Goal: Task Accomplishment & Management: Manage account settings

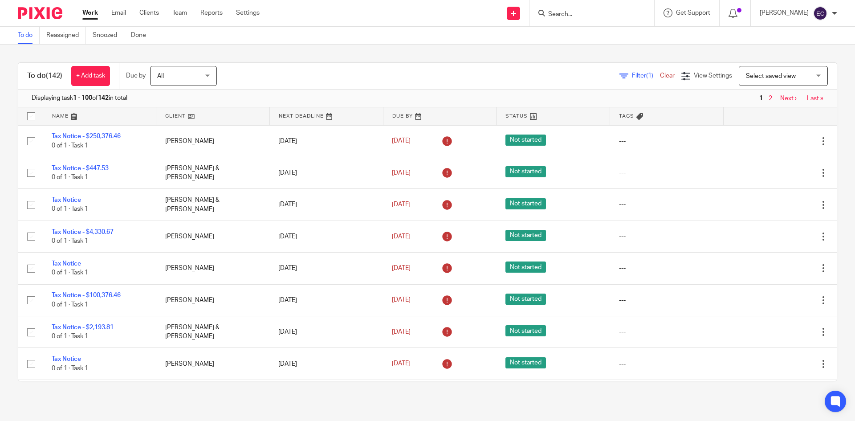
click at [547, 14] on input "Search" at bounding box center [587, 15] width 80 height 8
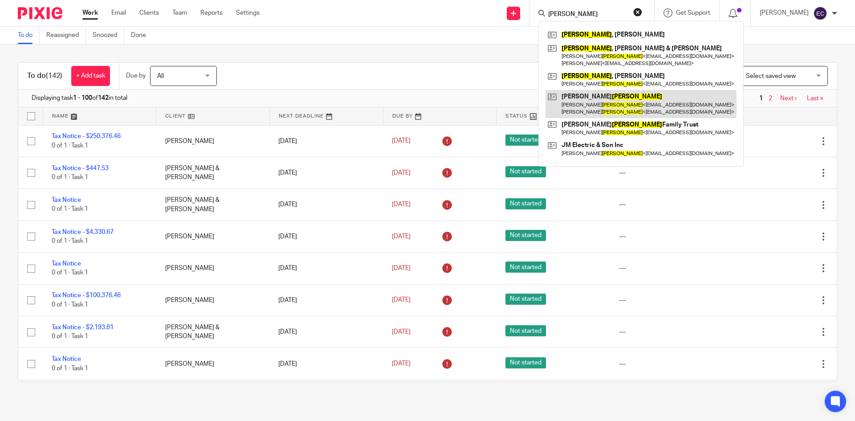
type input "mabee"
click at [621, 106] on link at bounding box center [640, 104] width 191 height 28
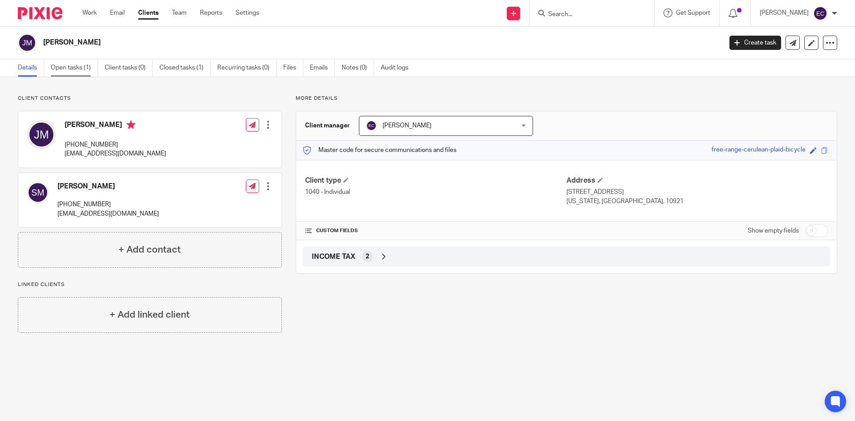
click at [78, 65] on link "Open tasks (1)" at bounding box center [74, 67] width 47 height 17
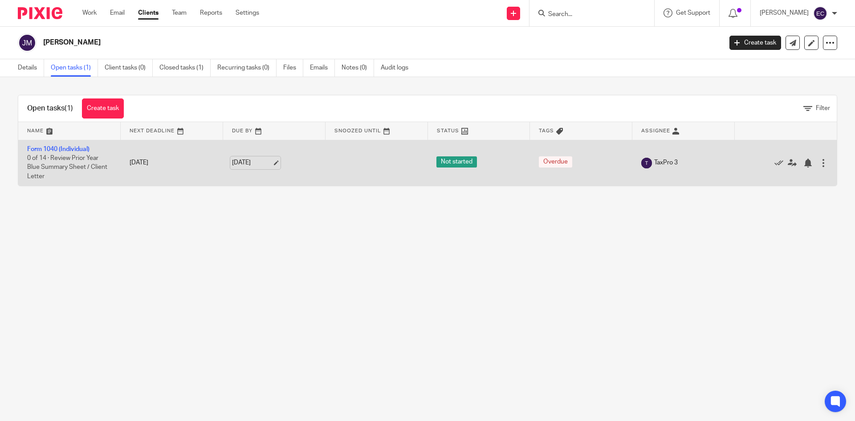
click at [246, 162] on link "Aug 22, 2025" at bounding box center [252, 162] width 40 height 9
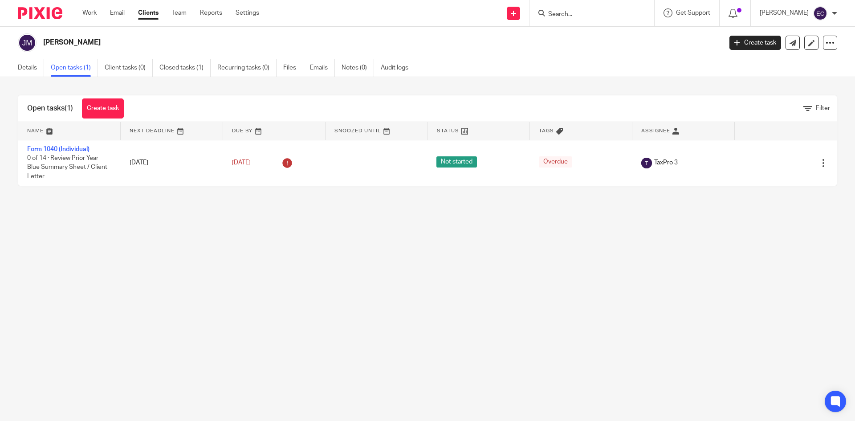
click at [547, 12] on input "Search" at bounding box center [587, 15] width 80 height 8
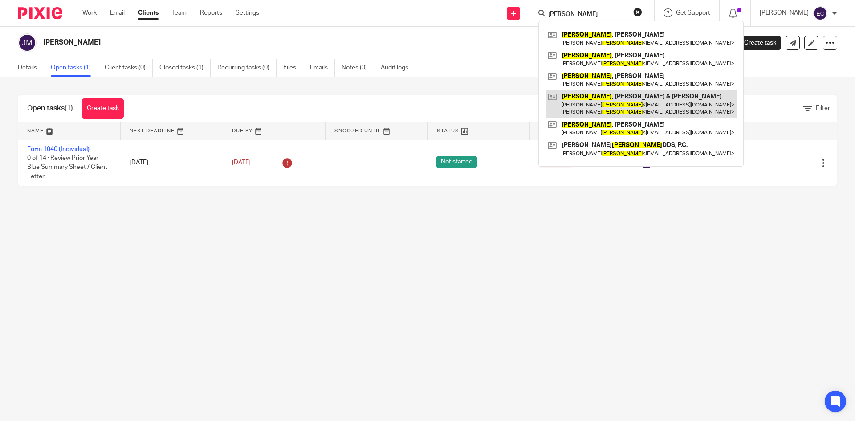
type input "Waldron"
click at [631, 97] on link at bounding box center [640, 104] width 191 height 28
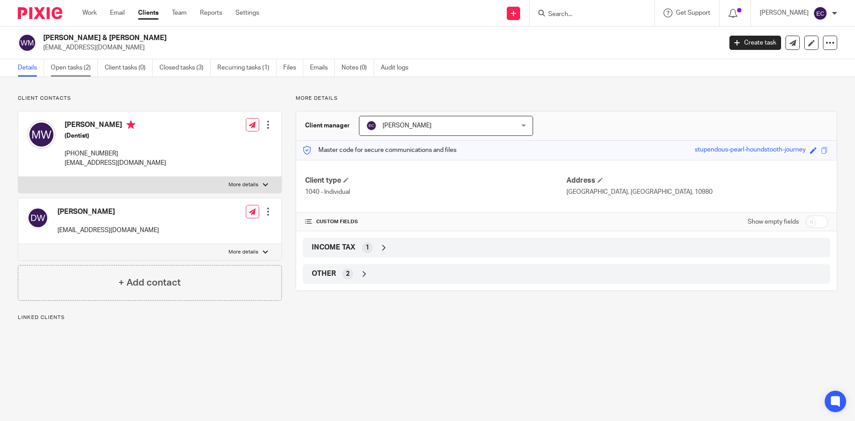
click at [82, 70] on link "Open tasks (2)" at bounding box center [74, 67] width 47 height 17
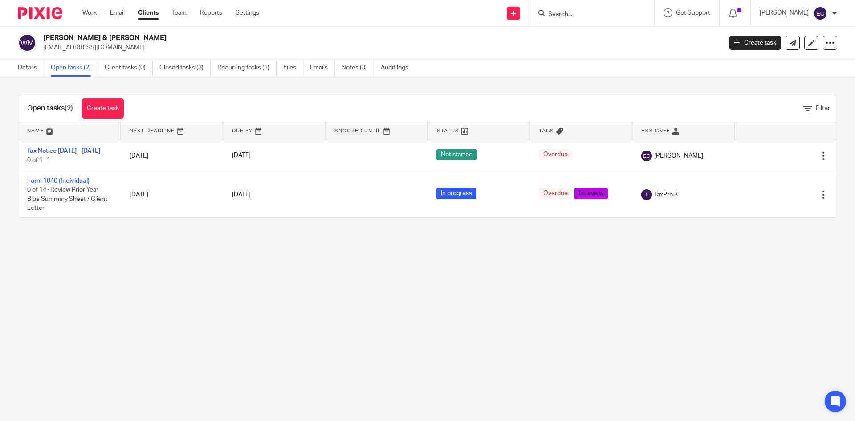
click at [547, 11] on input "Search" at bounding box center [587, 15] width 80 height 8
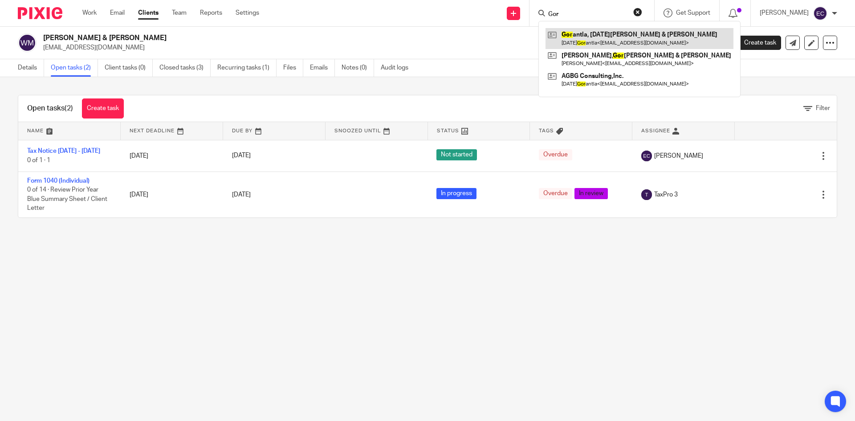
type input "Gor"
click at [592, 41] on link at bounding box center [639, 38] width 188 height 20
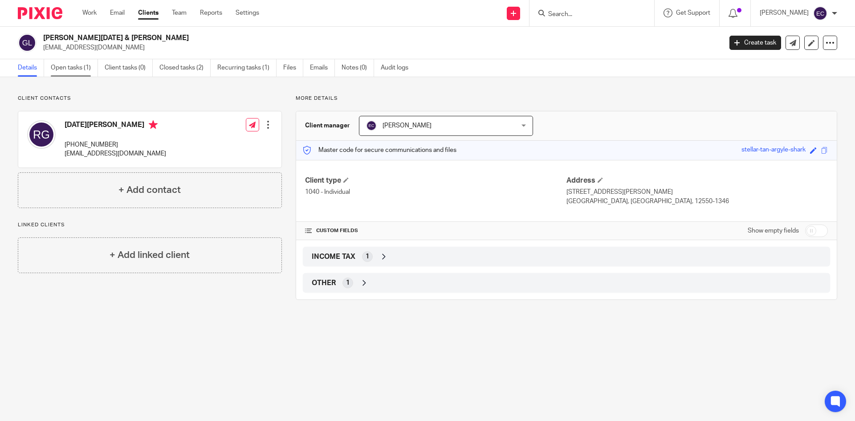
click at [87, 66] on link "Open tasks (1)" at bounding box center [74, 67] width 47 height 17
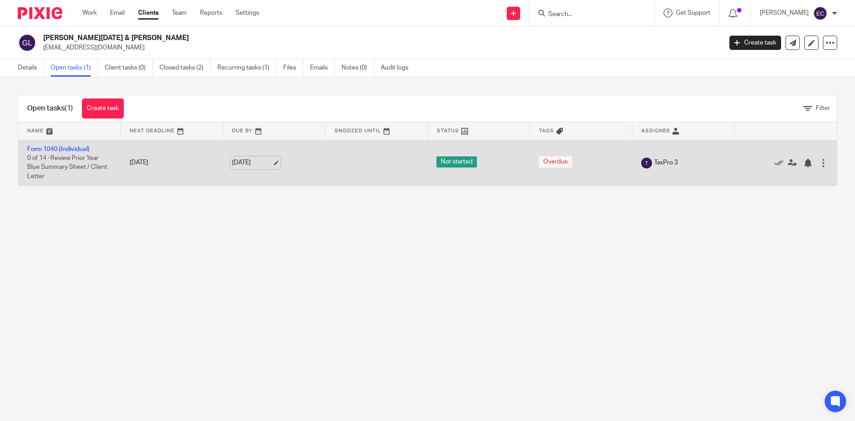
click at [251, 164] on link "[DATE]" at bounding box center [252, 162] width 40 height 9
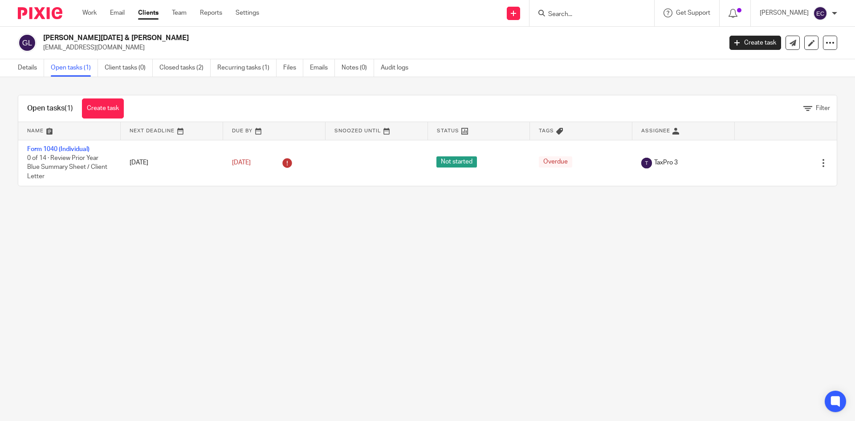
click at [547, 13] on input "Search" at bounding box center [587, 15] width 80 height 8
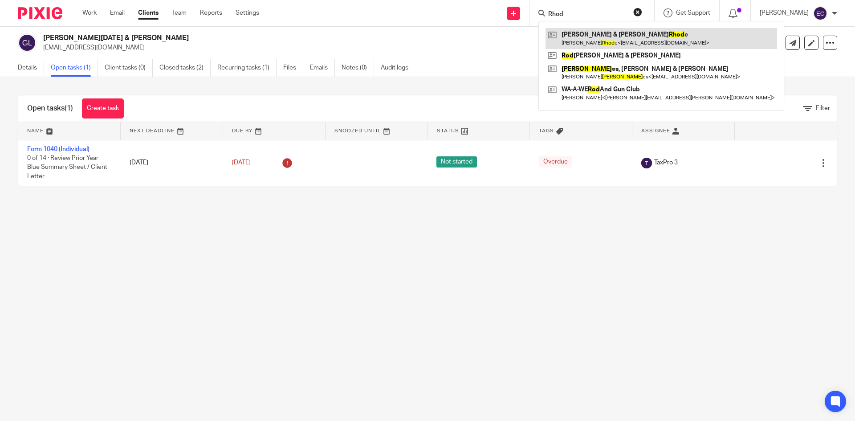
type input "Rhod"
click at [605, 40] on link at bounding box center [660, 38] width 231 height 20
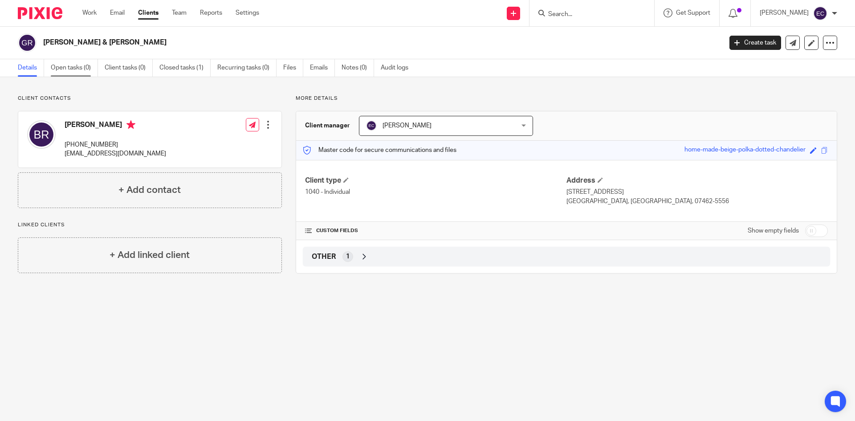
click at [66, 71] on link "Open tasks (0)" at bounding box center [74, 67] width 47 height 17
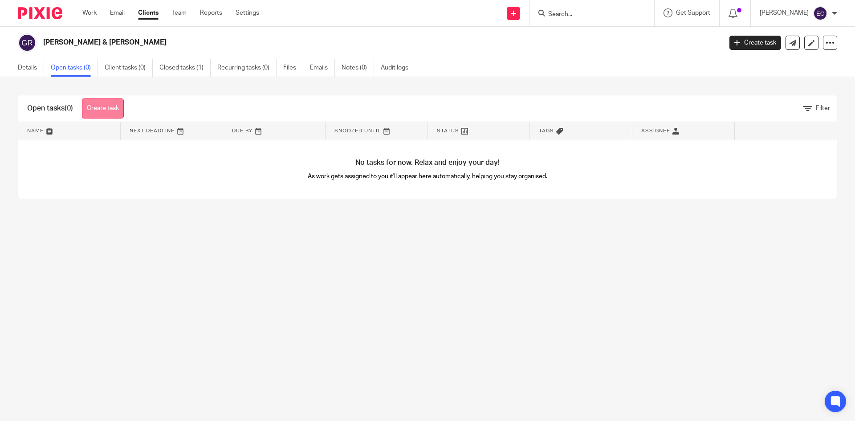
click at [102, 107] on link "Create task" at bounding box center [103, 108] width 42 height 20
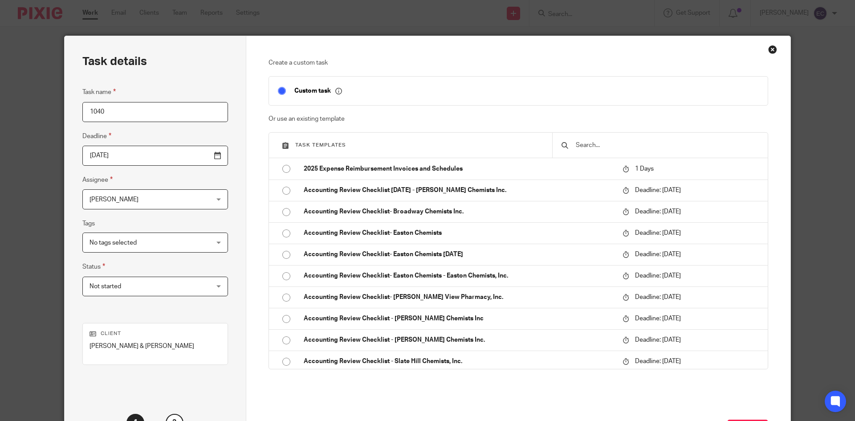
type input "1040"
click at [195, 199] on div "[PERSON_NAME] [PERSON_NAME]" at bounding box center [155, 199] width 146 height 20
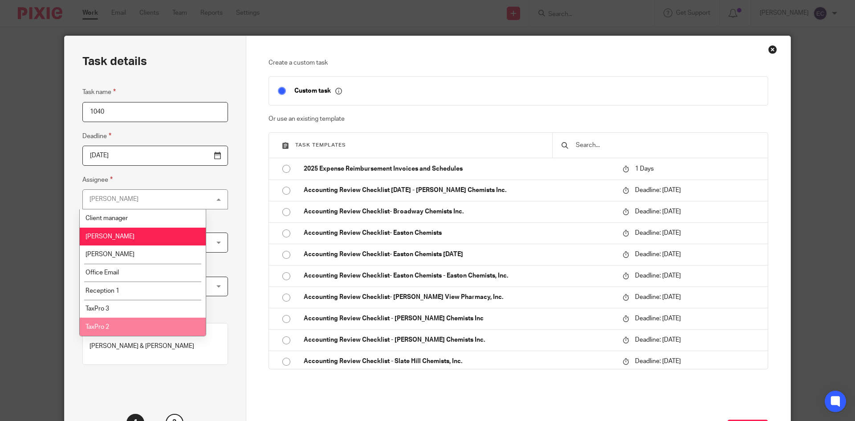
click at [139, 325] on li "TaxPro 2" at bounding box center [143, 326] width 126 height 18
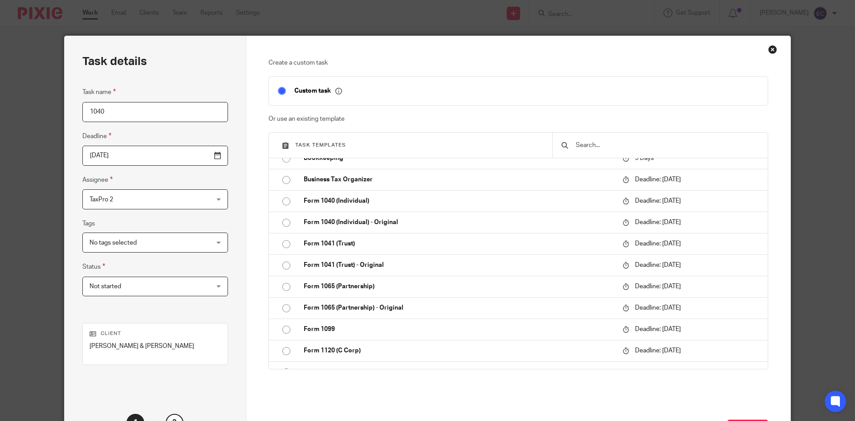
scroll to position [241, 0]
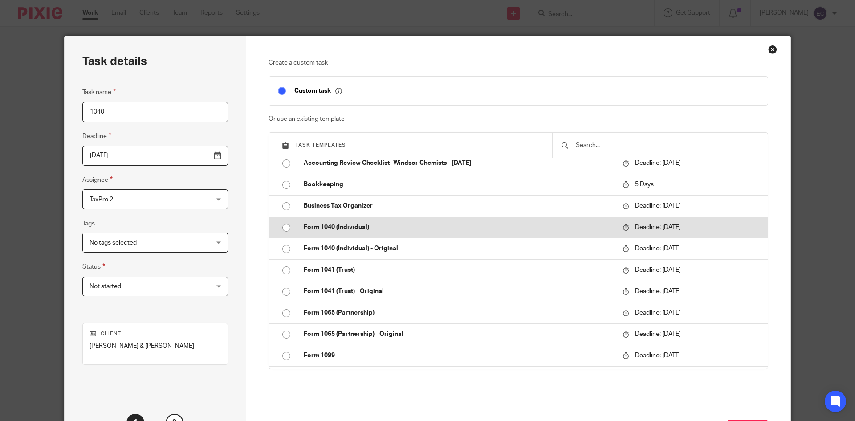
click at [284, 226] on input "radio" at bounding box center [286, 227] width 17 height 17
type input "2026-04-15"
checkbox input "false"
radio input "false"
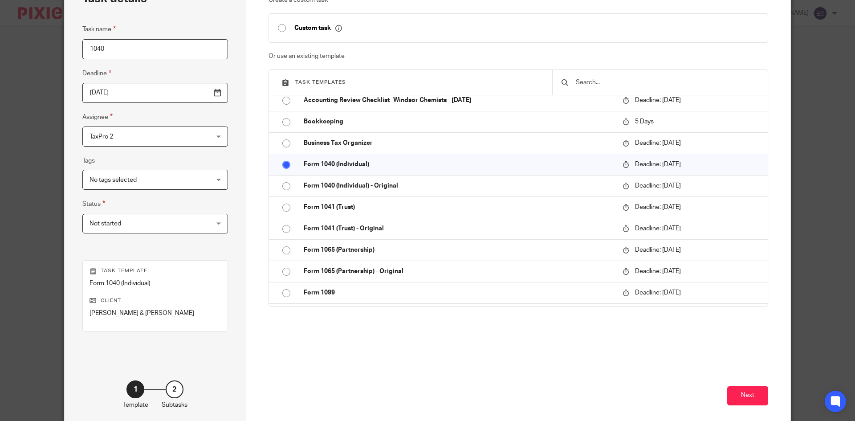
scroll to position [106, 0]
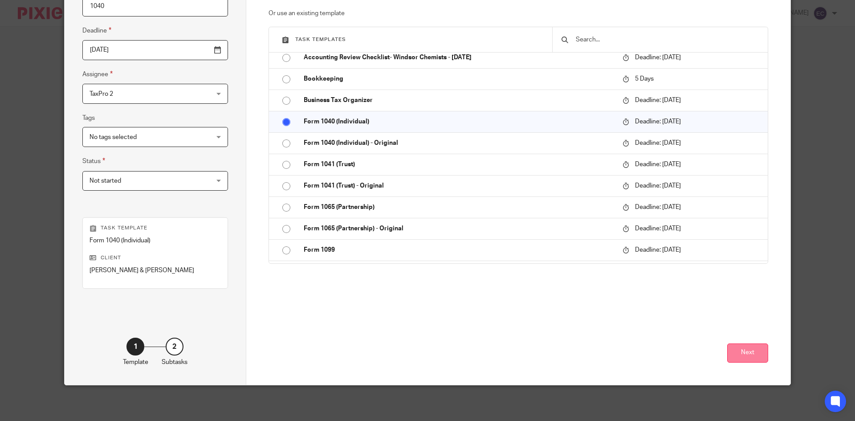
click at [755, 354] on button "Next" at bounding box center [747, 352] width 41 height 19
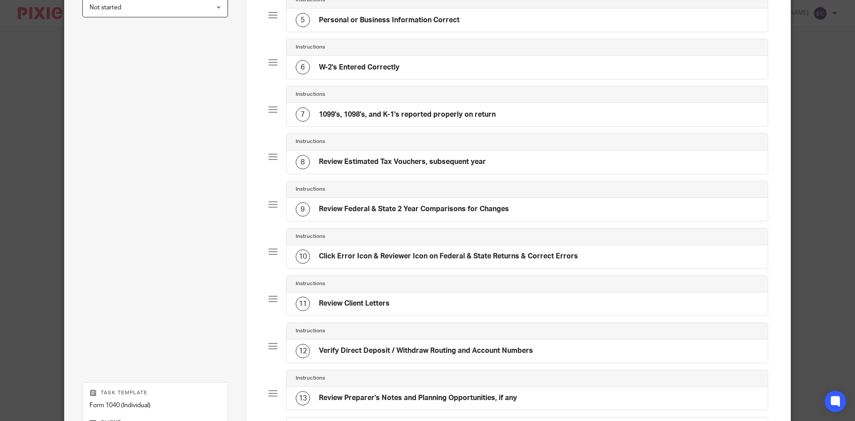
scroll to position [450, 0]
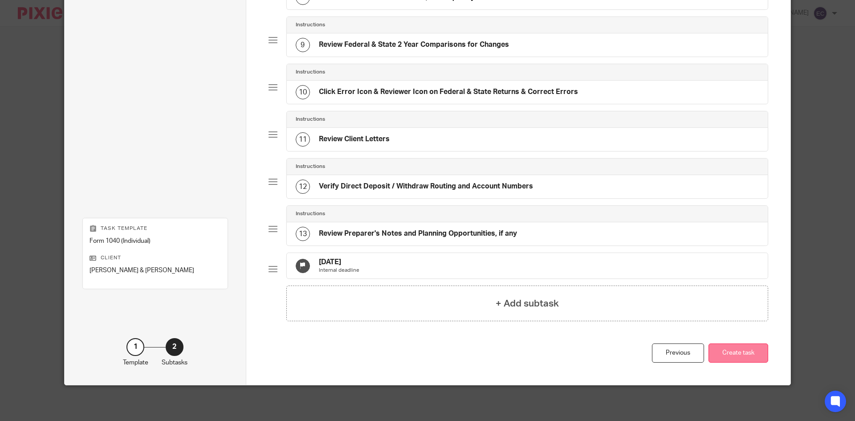
click at [748, 348] on button "Create task" at bounding box center [738, 352] width 60 height 19
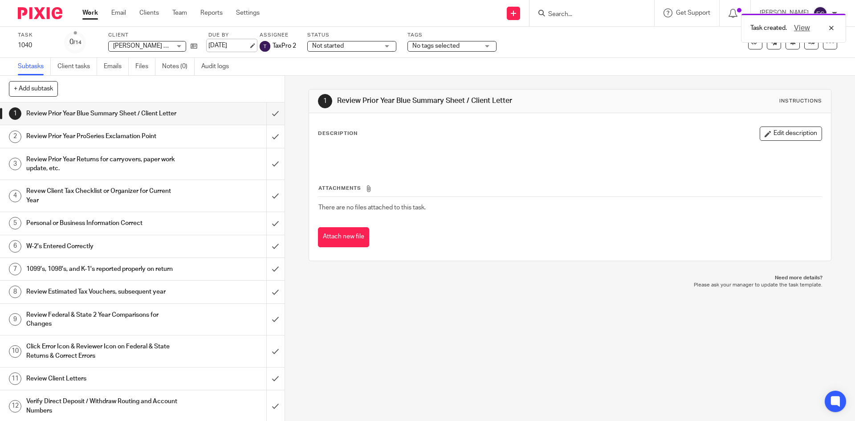
click at [242, 44] on link "[DATE]" at bounding box center [228, 45] width 40 height 9
click at [542, 11] on div "Deadline updated." at bounding box center [636, 26] width 418 height 34
click at [547, 13] on input "Search" at bounding box center [587, 15] width 80 height 8
type input "b"
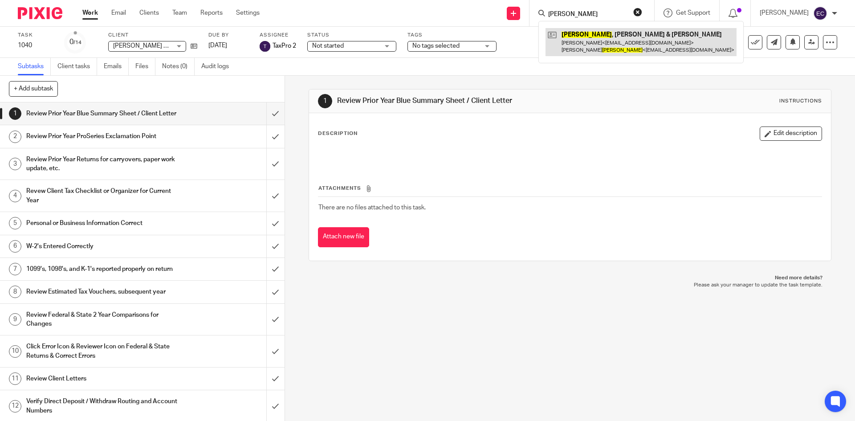
type input "berger"
click at [593, 34] on link at bounding box center [640, 42] width 191 height 28
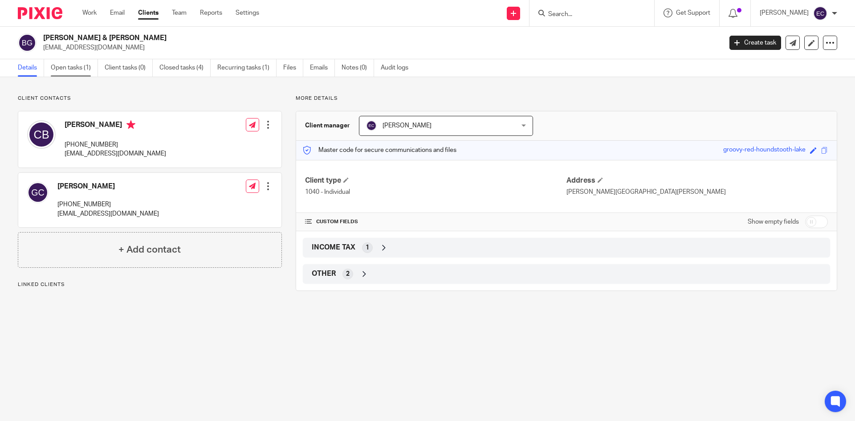
click at [69, 65] on link "Open tasks (1)" at bounding box center [74, 67] width 47 height 17
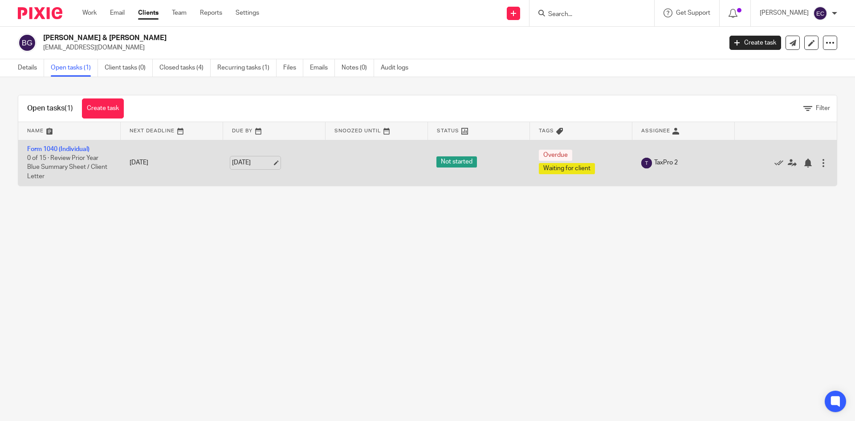
click at [249, 159] on link "[DATE]" at bounding box center [252, 162] width 40 height 9
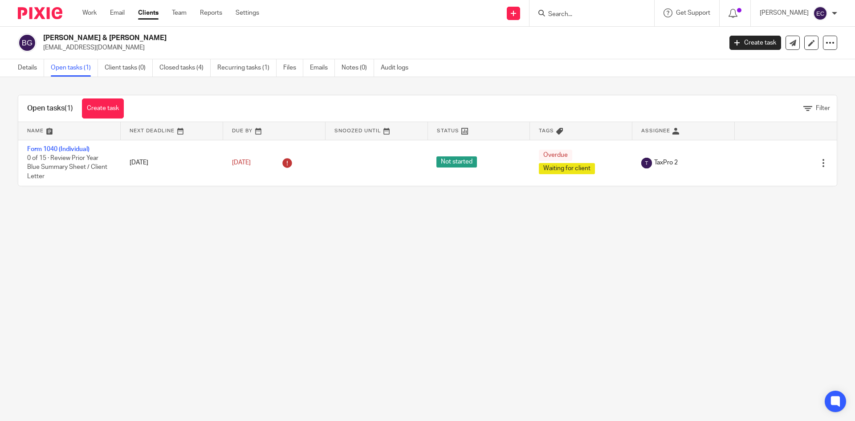
click at [547, 15] on input "Search" at bounding box center [587, 15] width 80 height 8
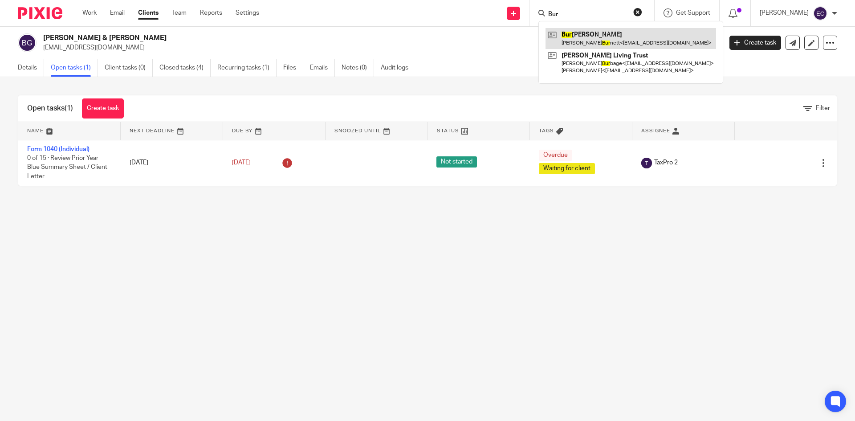
type input "Bur"
click at [564, 43] on link at bounding box center [630, 38] width 171 height 20
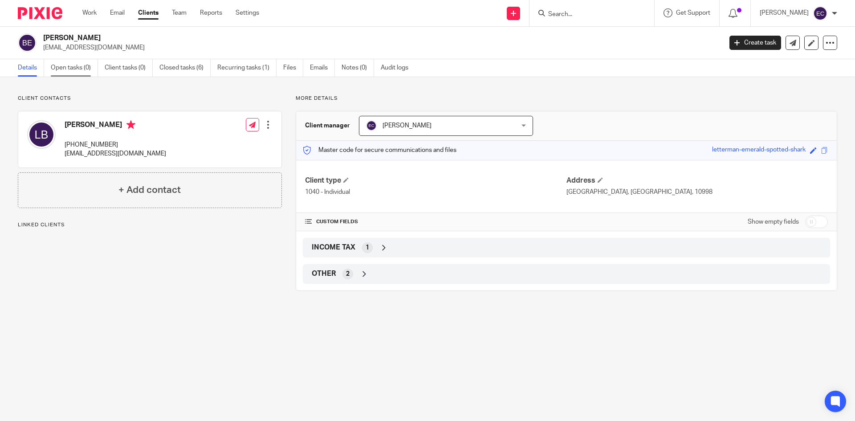
click at [74, 68] on link "Open tasks (0)" at bounding box center [74, 67] width 47 height 17
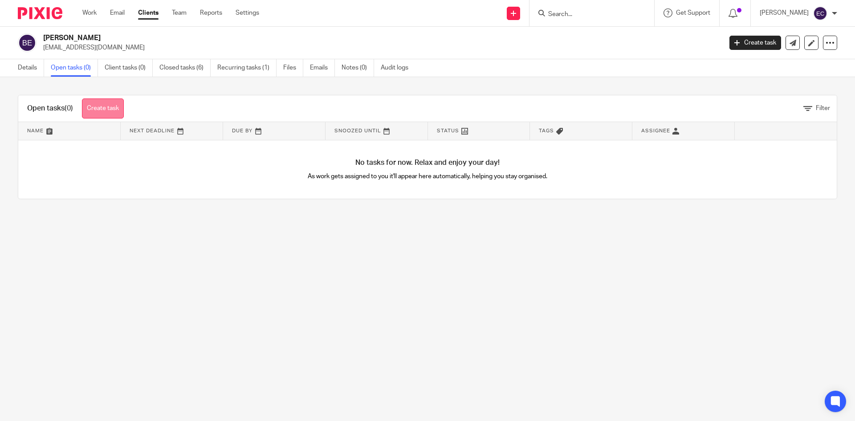
click at [107, 106] on link "Create task" at bounding box center [103, 108] width 42 height 20
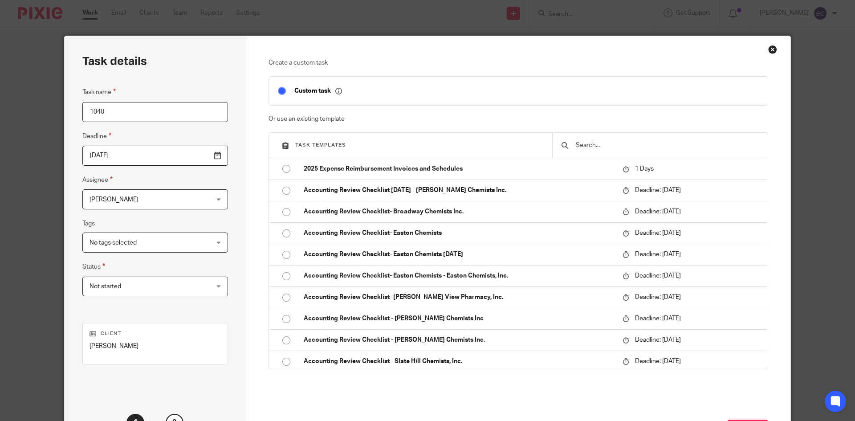
type input "1040"
click at [195, 197] on div "[PERSON_NAME] [PERSON_NAME]" at bounding box center [155, 199] width 146 height 20
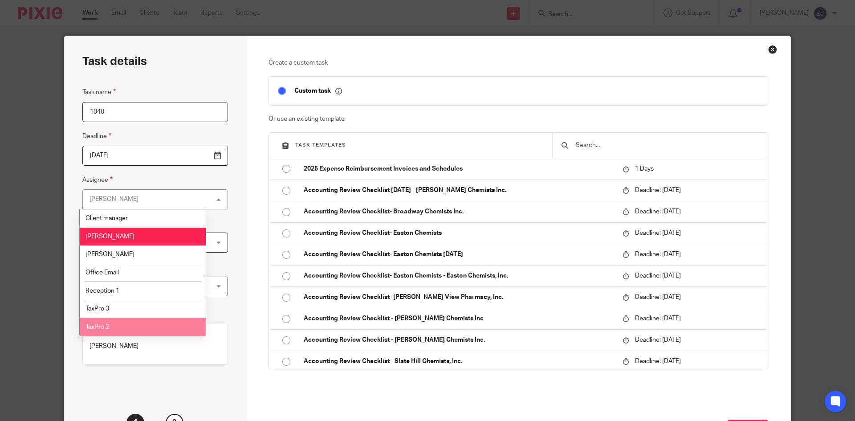
click at [128, 331] on li "TaxPro 2" at bounding box center [143, 326] width 126 height 18
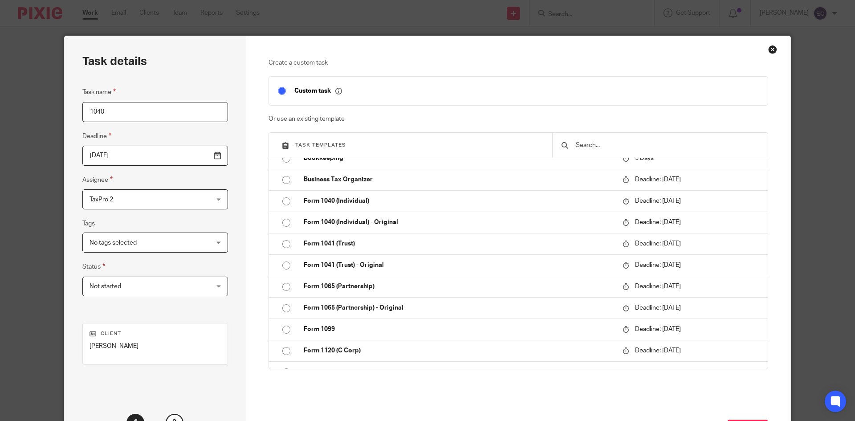
scroll to position [300, 0]
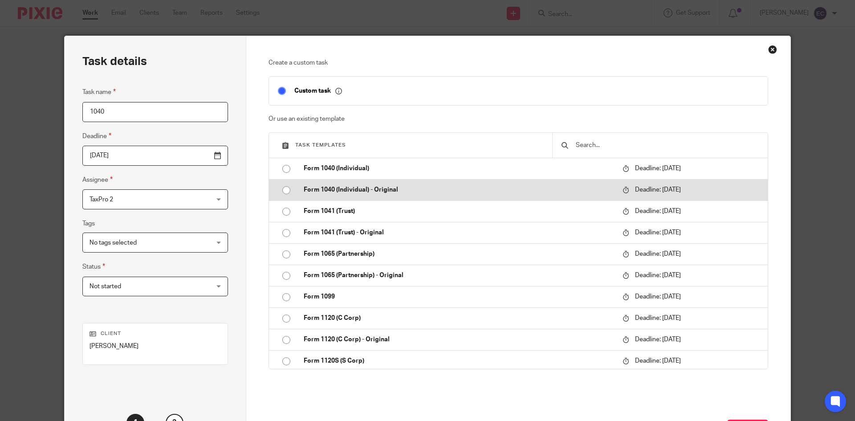
drag, startPoint x: 282, startPoint y: 170, endPoint x: 470, endPoint y: 184, distance: 188.4
click at [287, 168] on input "radio" at bounding box center [286, 168] width 17 height 17
type input "2026-04-15"
checkbox input "false"
radio input "false"
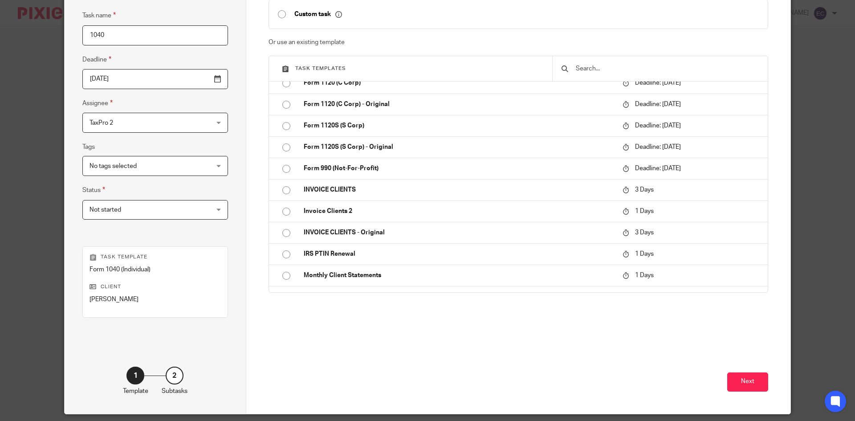
scroll to position [106, 0]
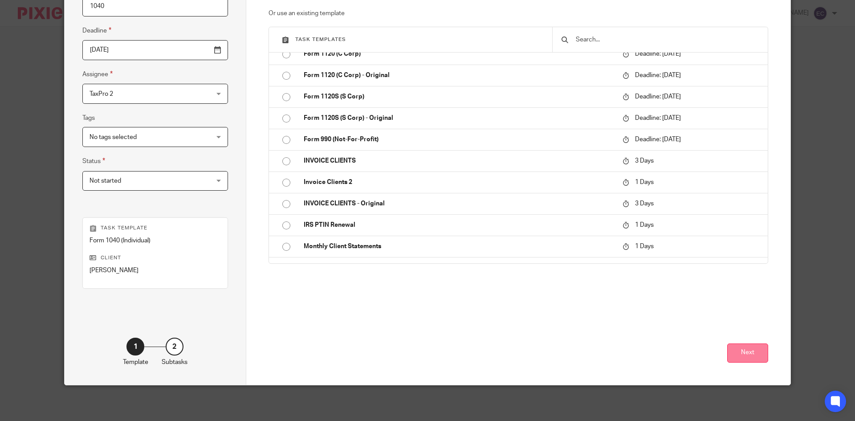
click at [755, 352] on button "Next" at bounding box center [747, 352] width 41 height 19
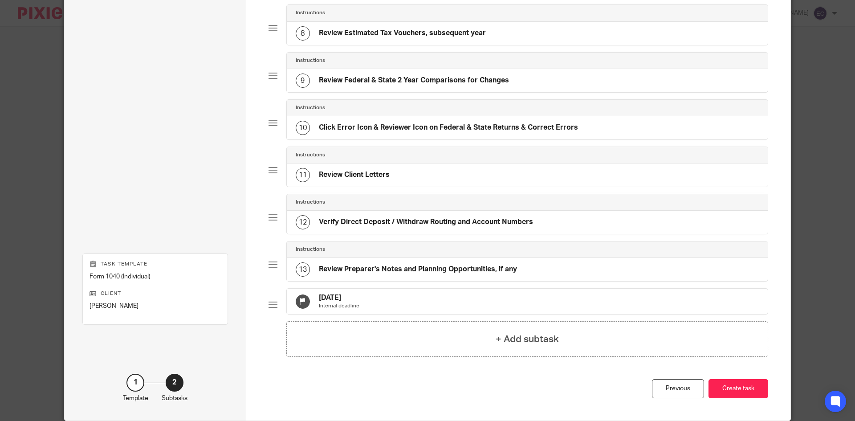
scroll to position [450, 0]
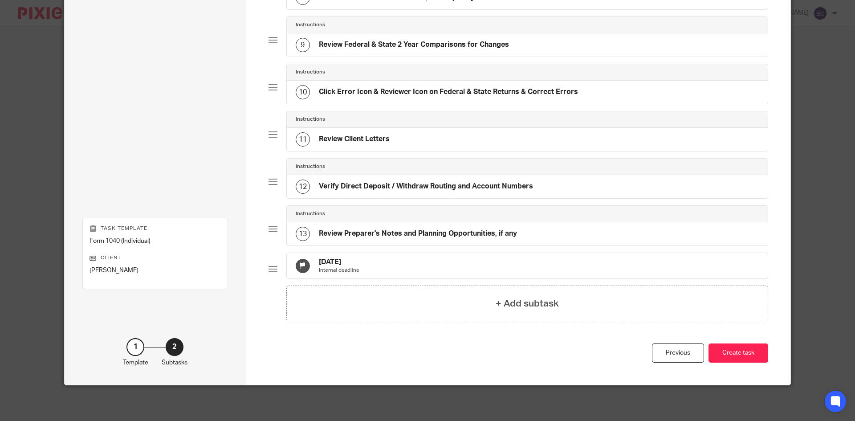
click at [747, 363] on div "Previous Create task" at bounding box center [518, 363] width 500 height 41
click at [746, 358] on button "Create task" at bounding box center [738, 352] width 60 height 19
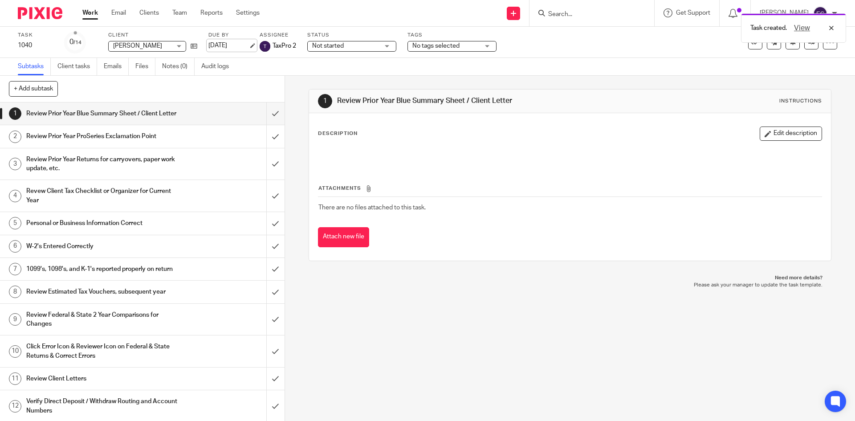
click at [235, 47] on link "[DATE]" at bounding box center [228, 45] width 40 height 9
drag, startPoint x: 241, startPoint y: 193, endPoint x: 250, endPoint y: 183, distance: 13.9
click at [547, 12] on input "Search" at bounding box center [587, 15] width 80 height 8
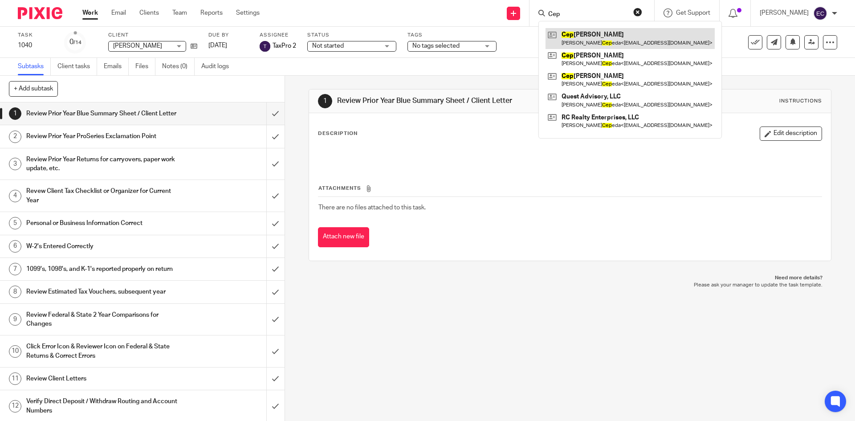
type input "Cep"
click at [564, 43] on link at bounding box center [629, 38] width 169 height 20
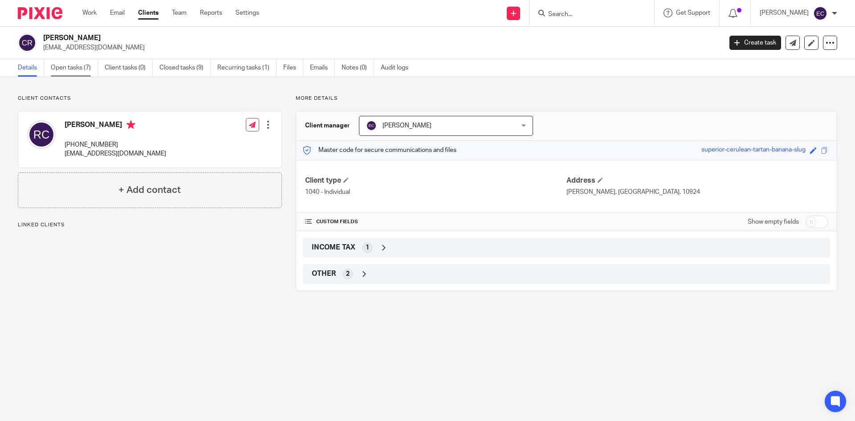
click at [85, 67] on link "Open tasks (7)" at bounding box center [74, 67] width 47 height 17
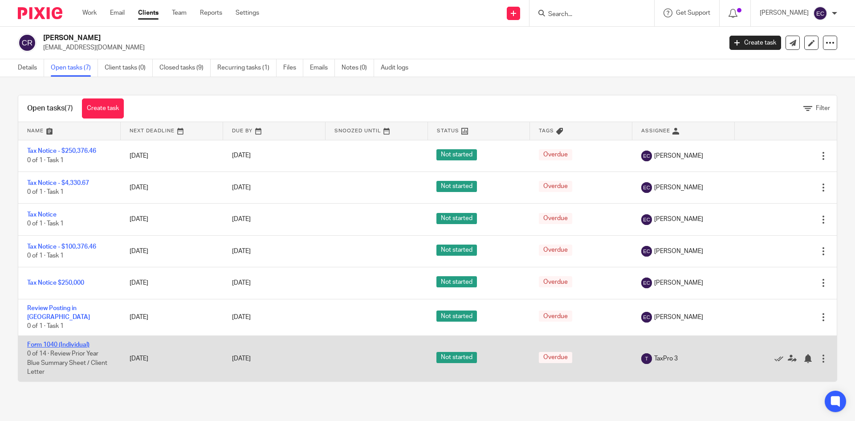
click at [77, 341] on link "Form 1040 (Individual)" at bounding box center [58, 344] width 62 height 6
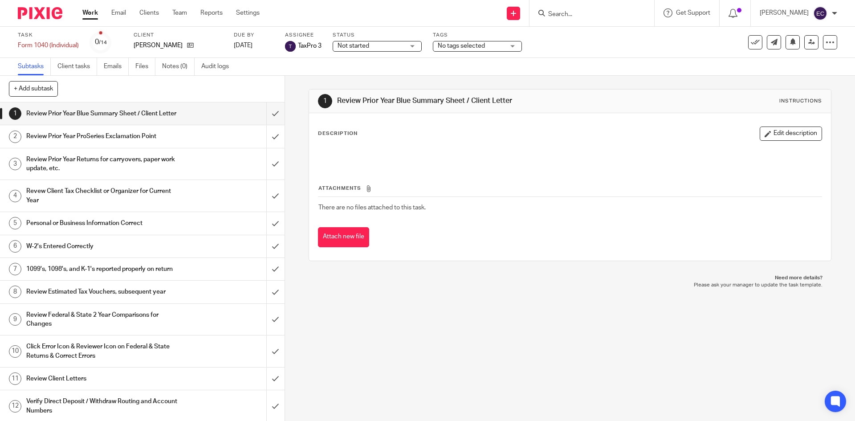
click at [547, 11] on input "Search" at bounding box center [587, 15] width 80 height 8
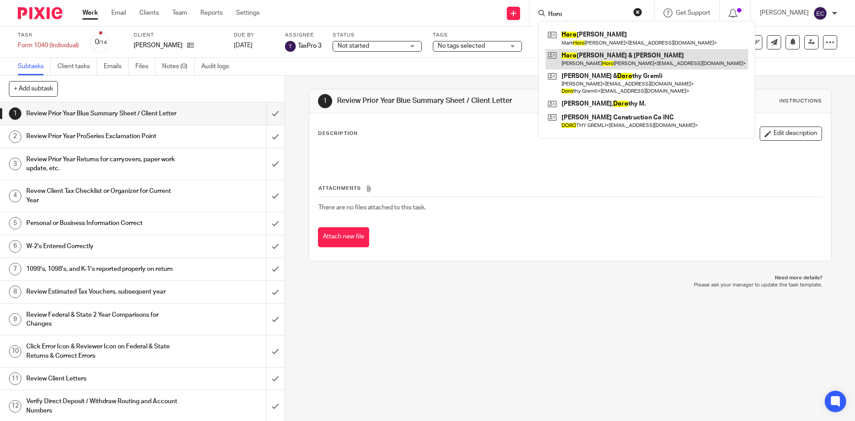
type input "Horo"
click at [563, 61] on link at bounding box center [646, 59] width 203 height 20
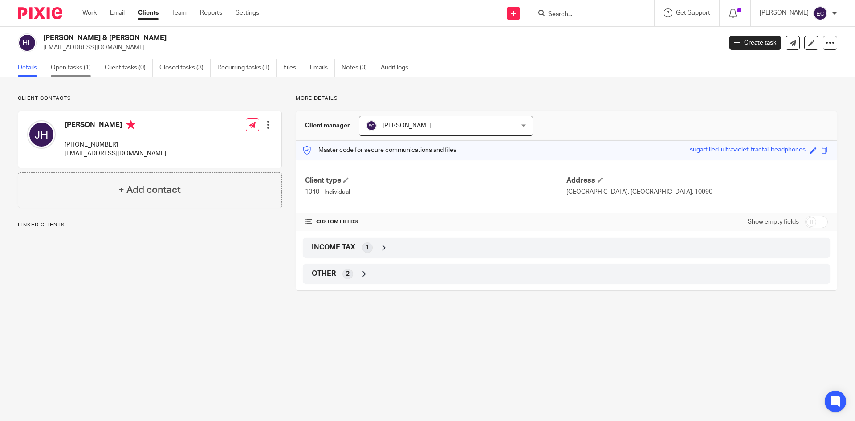
click at [60, 70] on link "Open tasks (1)" at bounding box center [74, 67] width 47 height 17
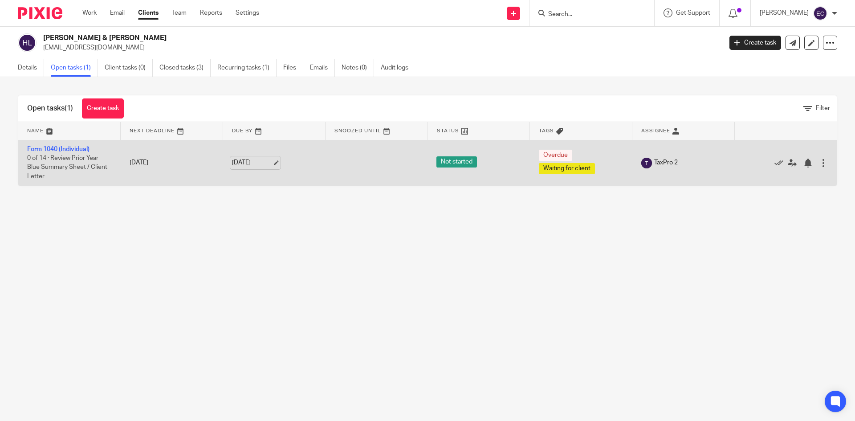
click at [248, 163] on link "[DATE]" at bounding box center [252, 162] width 40 height 9
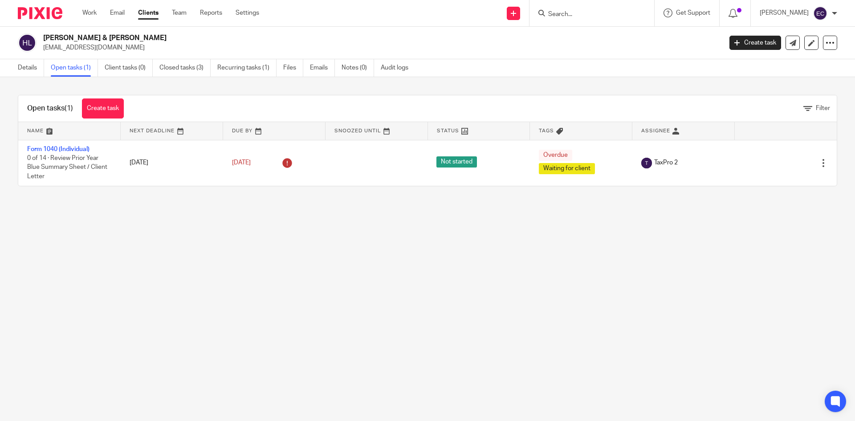
drag, startPoint x: 543, startPoint y: 11, endPoint x: 545, endPoint y: 0, distance: 10.5
click at [547, 8] on form at bounding box center [594, 13] width 95 height 11
click at [547, 13] on input "Search" at bounding box center [587, 15] width 80 height 8
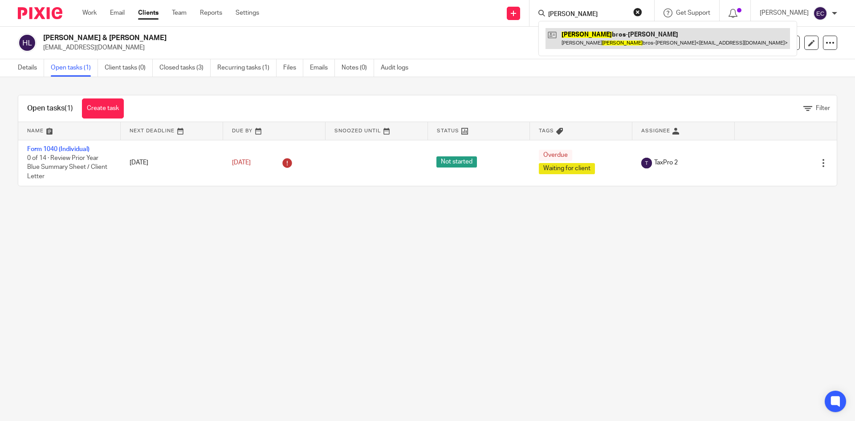
type input "Lam"
click at [593, 37] on link at bounding box center [667, 38] width 244 height 20
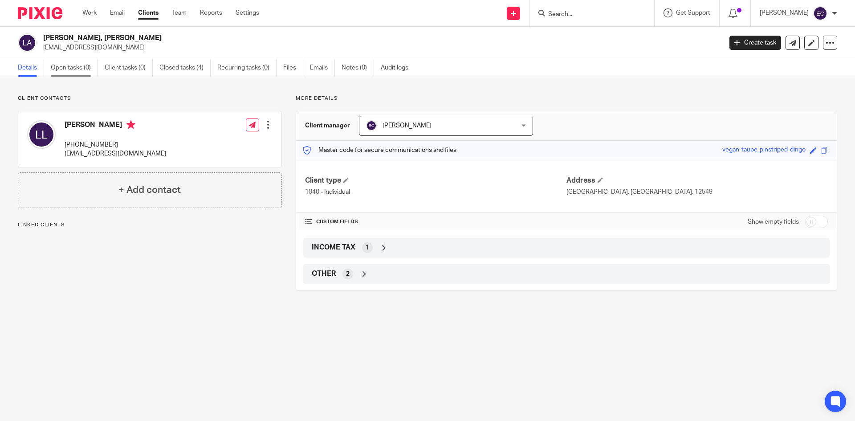
click at [83, 65] on link "Open tasks (0)" at bounding box center [74, 67] width 47 height 17
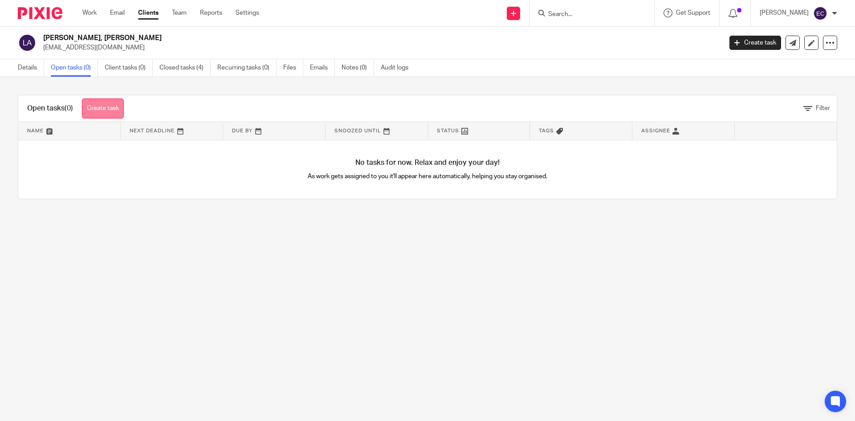
click at [103, 115] on link "Create task" at bounding box center [103, 108] width 42 height 20
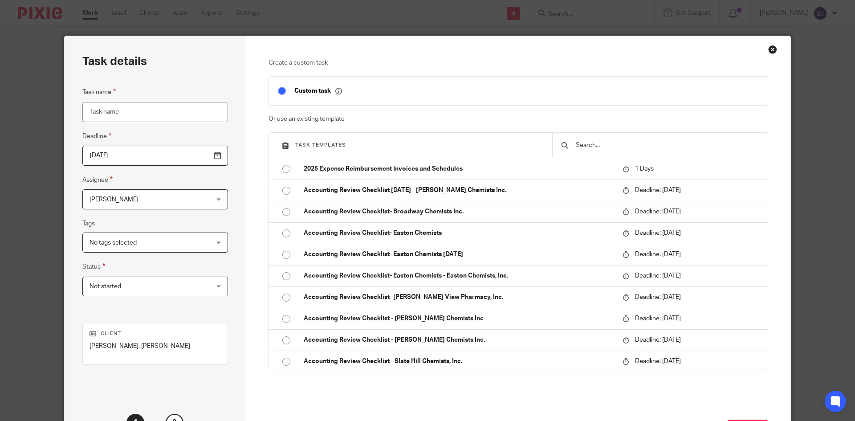
click at [136, 110] on input "Task name" at bounding box center [155, 112] width 146 height 20
type input "1040"
click at [198, 198] on div "[PERSON_NAME] [PERSON_NAME]" at bounding box center [155, 199] width 146 height 20
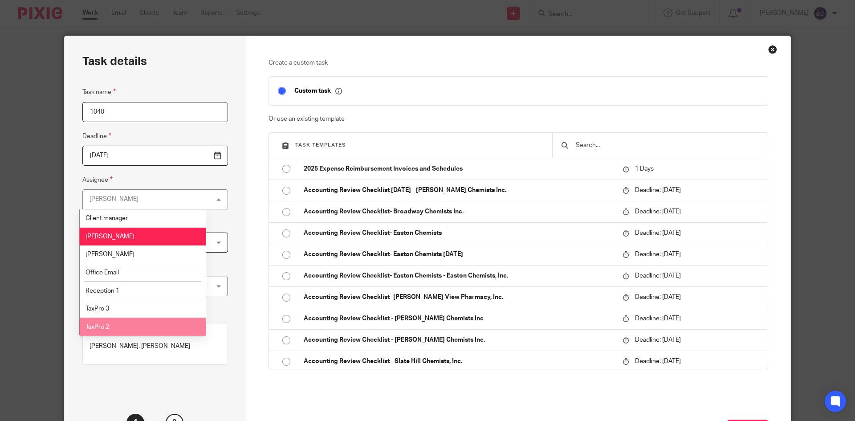
drag, startPoint x: 128, startPoint y: 322, endPoint x: 134, endPoint y: 318, distance: 7.4
click at [129, 321] on li "TaxPro 2" at bounding box center [143, 326] width 126 height 18
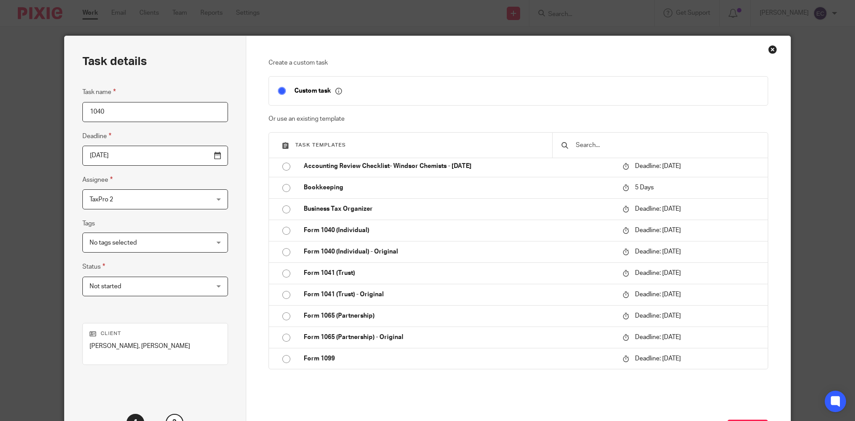
scroll to position [300, 0]
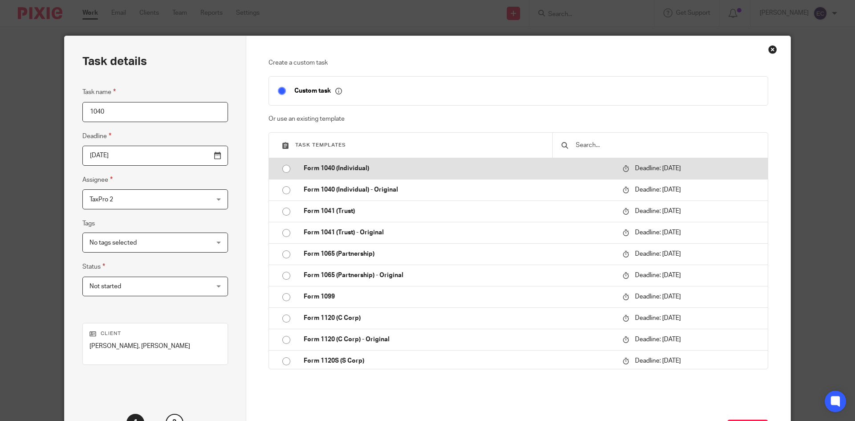
click at [281, 170] on input "radio" at bounding box center [286, 168] width 17 height 17
type input "2026-04-15"
checkbox input "false"
radio input "false"
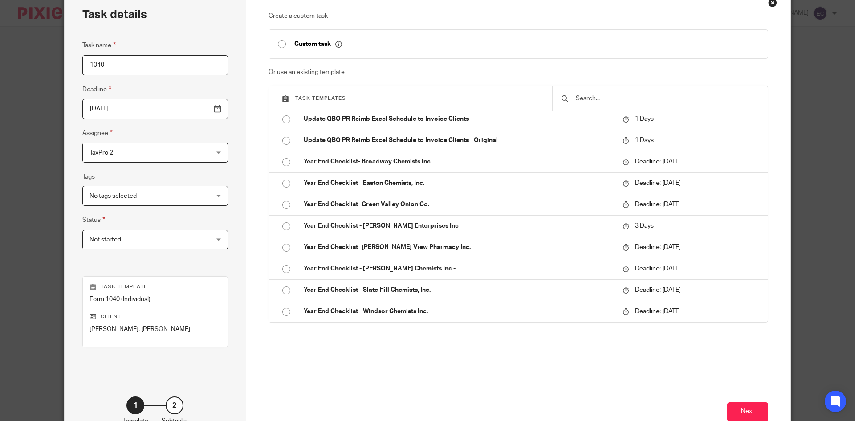
scroll to position [106, 0]
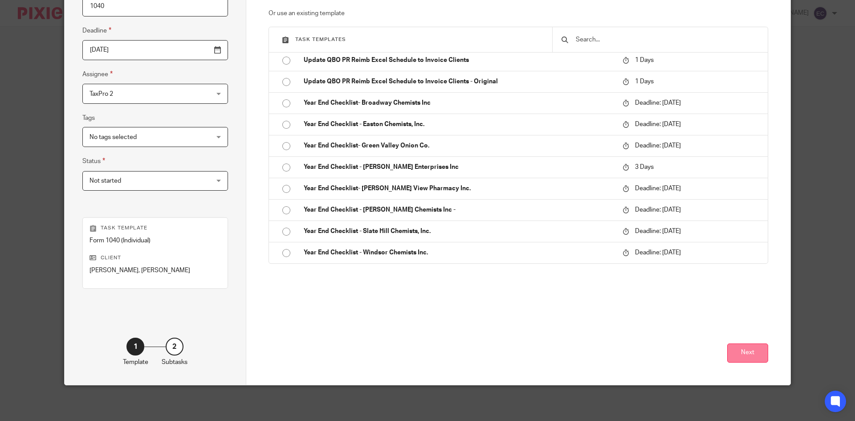
click at [761, 350] on button "Next" at bounding box center [747, 352] width 41 height 19
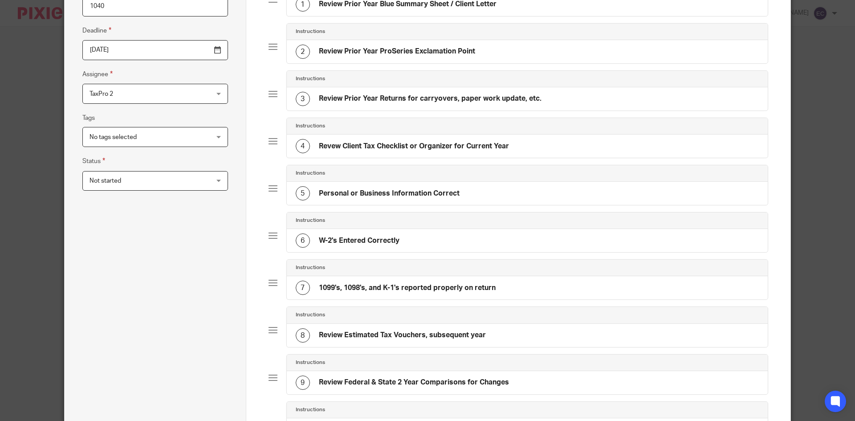
scroll to position [450, 0]
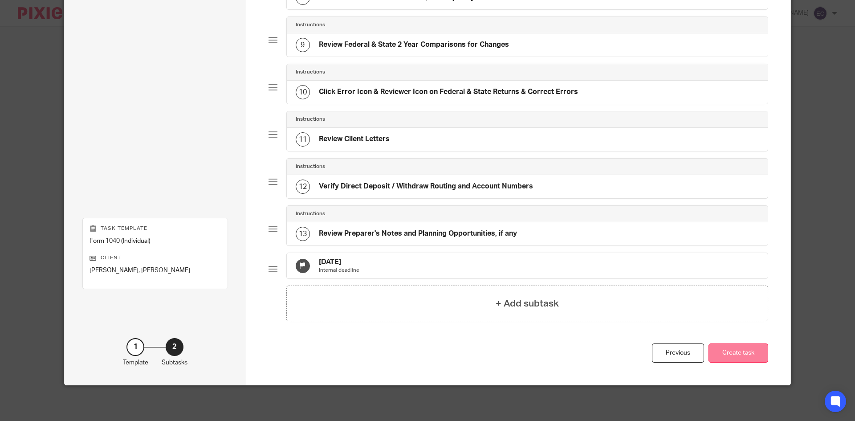
click at [739, 357] on button "Create task" at bounding box center [738, 352] width 60 height 19
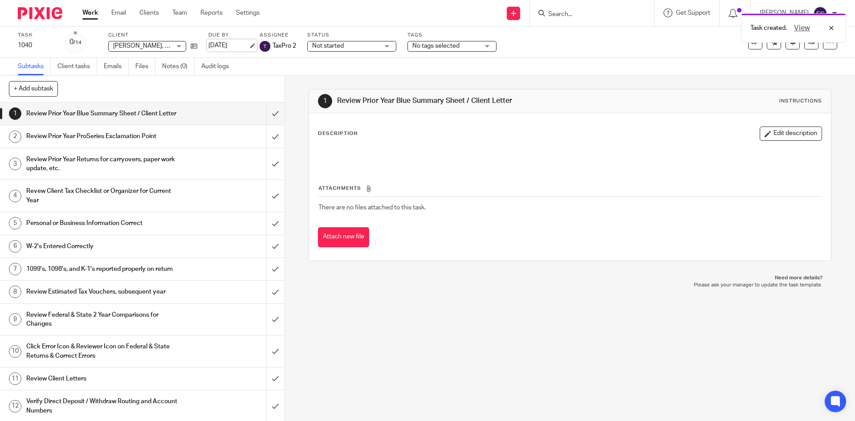
click at [240, 42] on link "[DATE]" at bounding box center [228, 45] width 40 height 9
drag, startPoint x: 542, startPoint y: 12, endPoint x: 547, endPoint y: 0, distance: 13.0
click at [547, 11] on input "Search" at bounding box center [587, 15] width 80 height 8
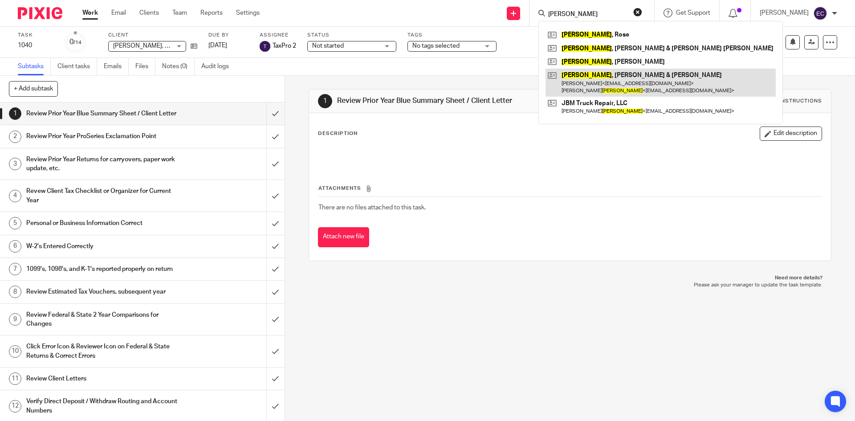
type input "Morris"
click at [597, 87] on link at bounding box center [660, 83] width 230 height 28
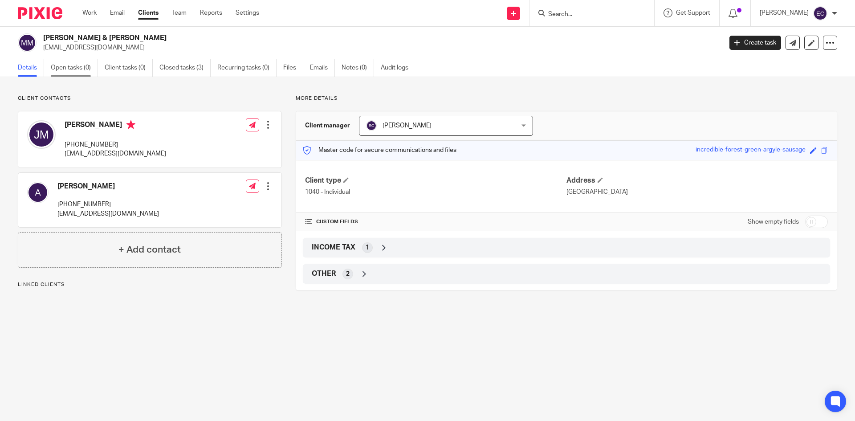
click at [58, 65] on link "Open tasks (0)" at bounding box center [74, 67] width 47 height 17
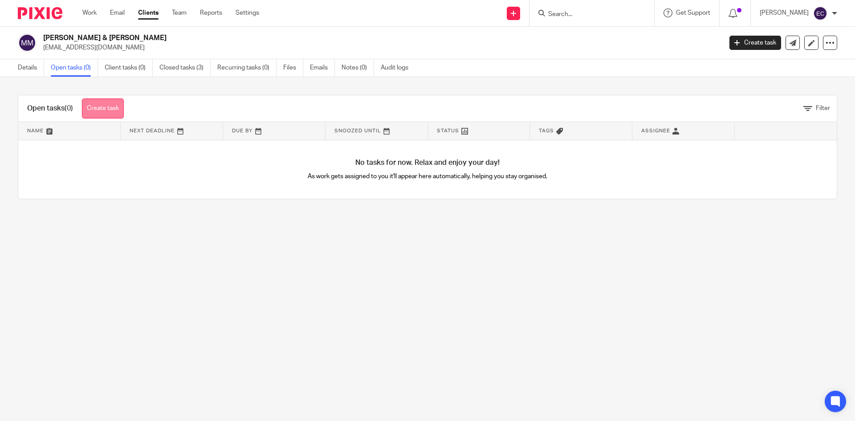
click at [118, 103] on link "Create task" at bounding box center [103, 108] width 42 height 20
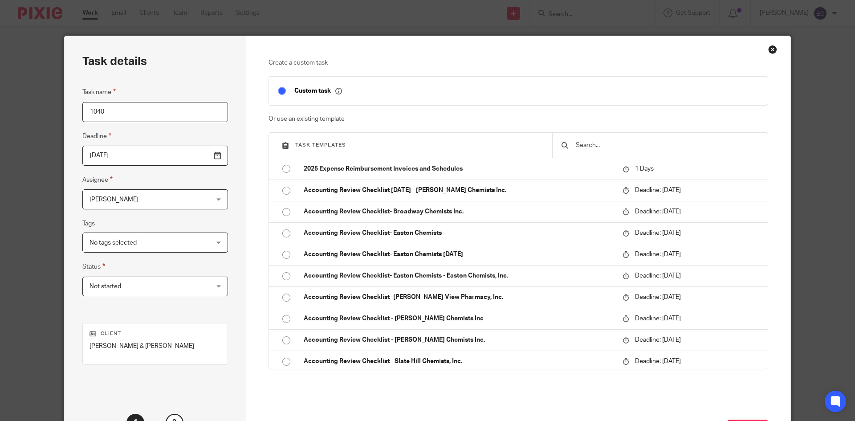
type input "1040"
click at [196, 196] on div "Edward Cummiskey Edward Cummiskey" at bounding box center [155, 199] width 146 height 20
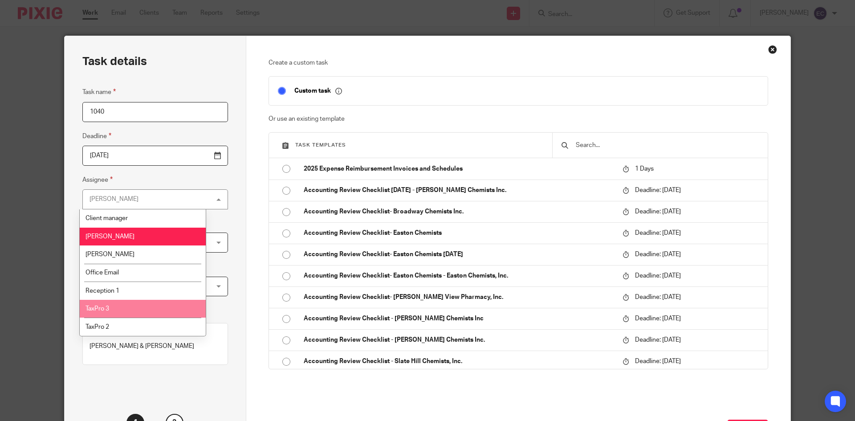
click at [148, 307] on li "TaxPro 3" at bounding box center [143, 309] width 126 height 18
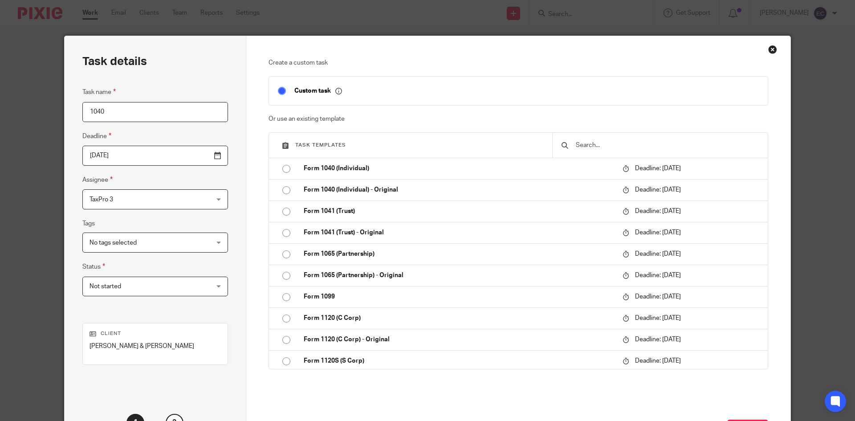
scroll to position [273, 0]
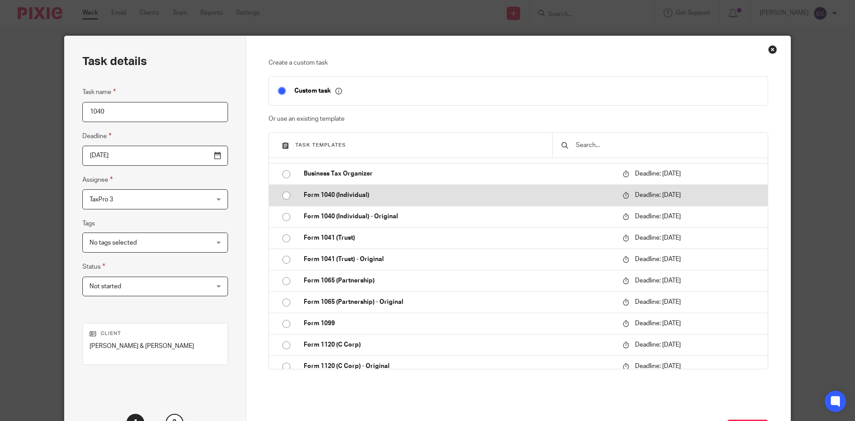
drag, startPoint x: 280, startPoint y: 197, endPoint x: 300, endPoint y: 199, distance: 20.2
click at [282, 197] on input "radio" at bounding box center [286, 195] width 17 height 17
type input "[DATE]"
checkbox input "false"
radio input "false"
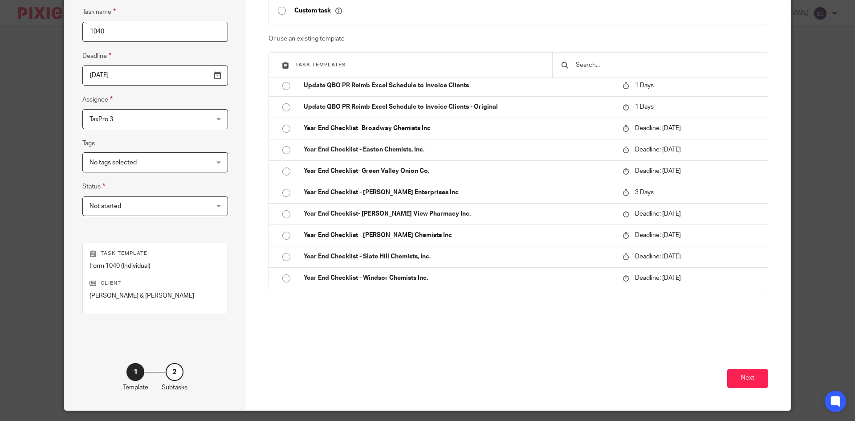
scroll to position [106, 0]
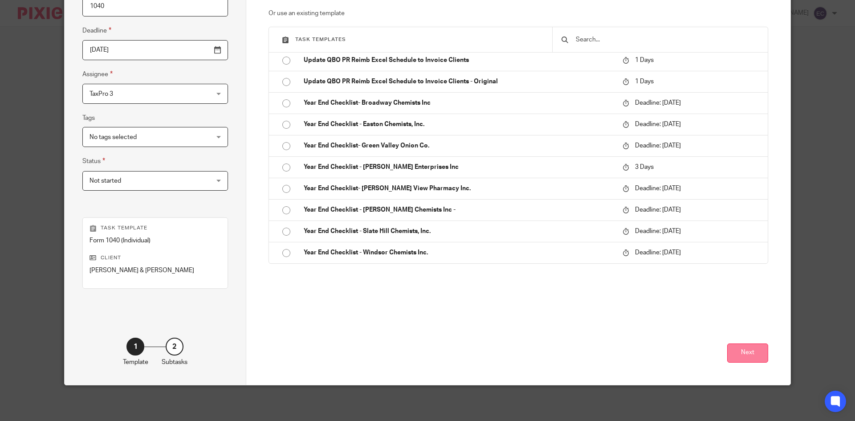
click at [749, 349] on button "Next" at bounding box center [747, 352] width 41 height 19
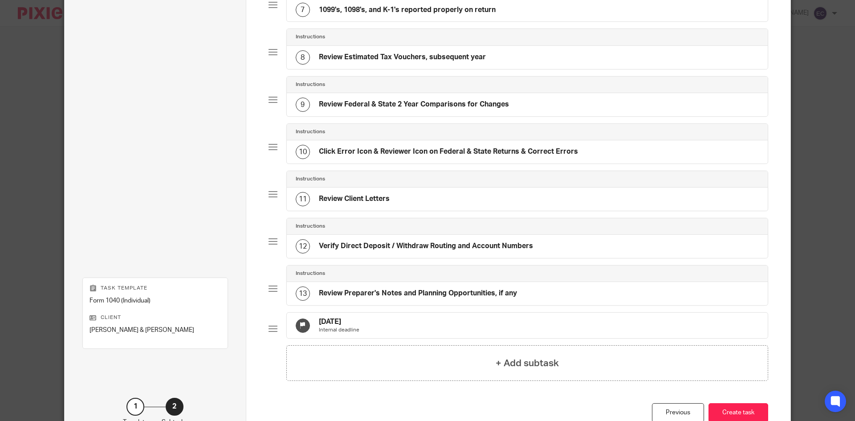
scroll to position [450, 0]
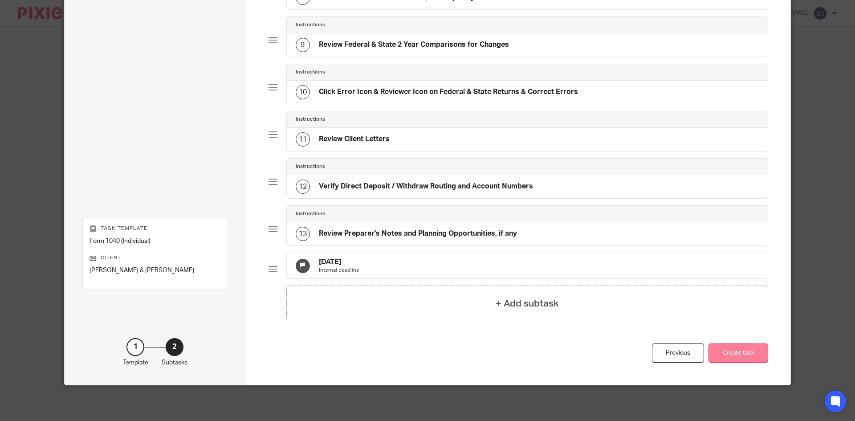
click at [728, 357] on button "Create task" at bounding box center [738, 352] width 60 height 19
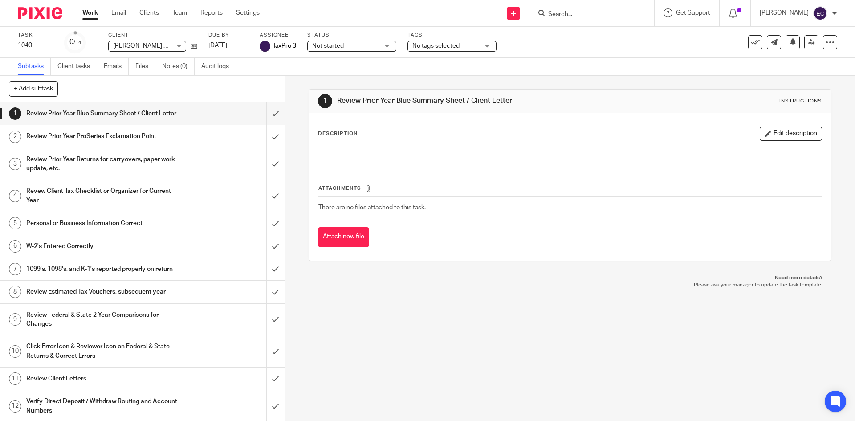
click at [547, 12] on input "Search" at bounding box center [587, 15] width 80 height 8
click at [212, 44] on link "Apr 15, 2026" at bounding box center [228, 45] width 40 height 9
click at [541, 11] on div "Deadline updated." at bounding box center [636, 26] width 418 height 34
click at [547, 13] on input "Search" at bounding box center [587, 15] width 80 height 8
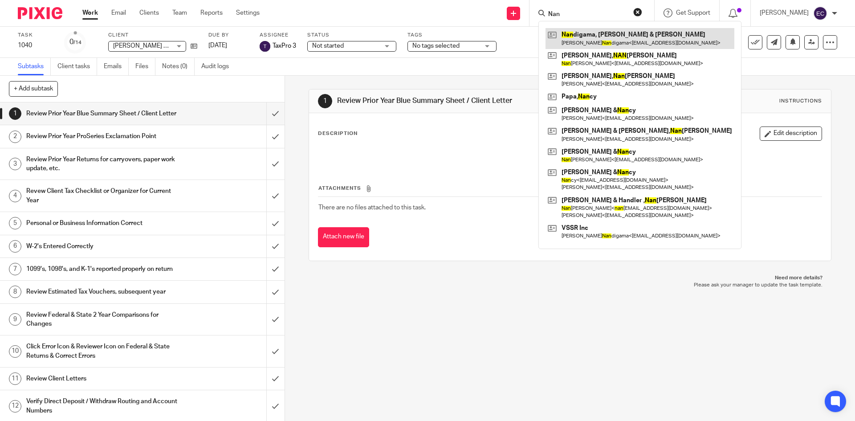
type input "Nan"
click at [607, 38] on link at bounding box center [639, 38] width 189 height 20
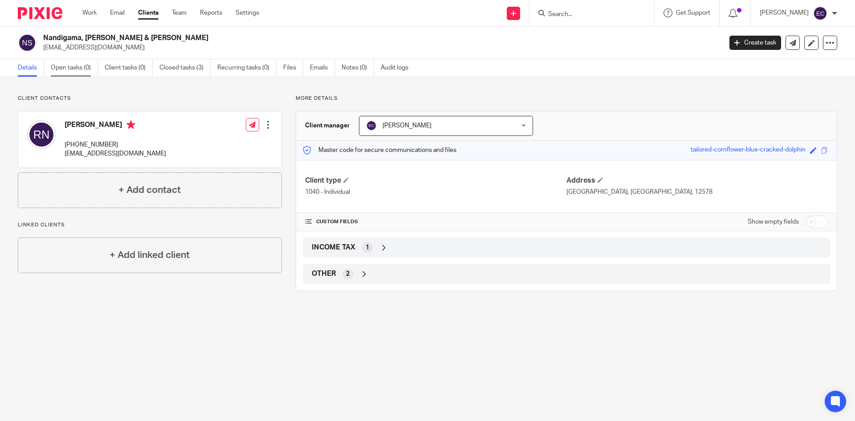
click at [83, 69] on link "Open tasks (0)" at bounding box center [74, 67] width 47 height 17
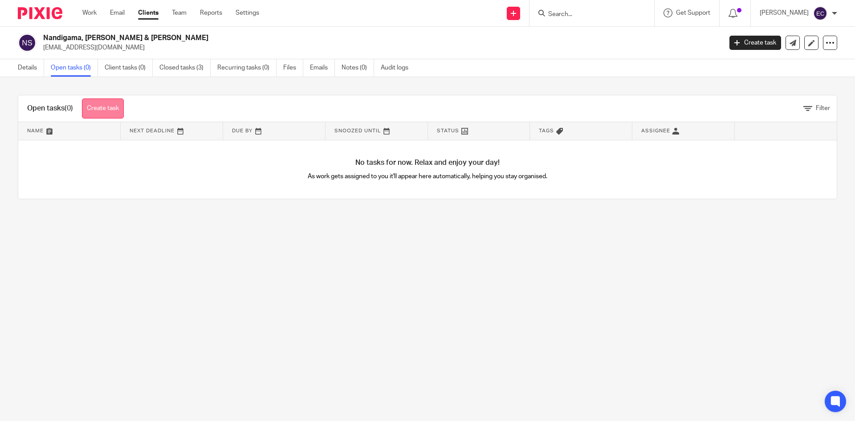
click at [100, 107] on link "Create task" at bounding box center [103, 108] width 42 height 20
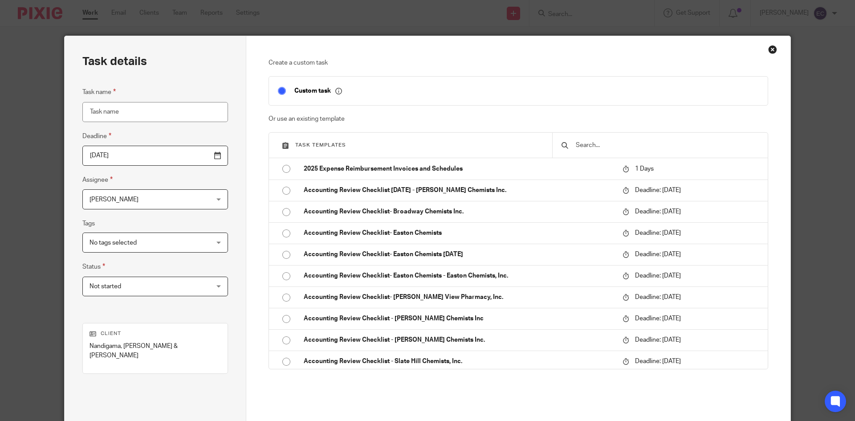
click at [124, 111] on input "Task name" at bounding box center [155, 112] width 146 height 20
type input "1040"
click at [195, 199] on div "Edward Cummiskey Edward Cummiskey" at bounding box center [155, 199] width 146 height 20
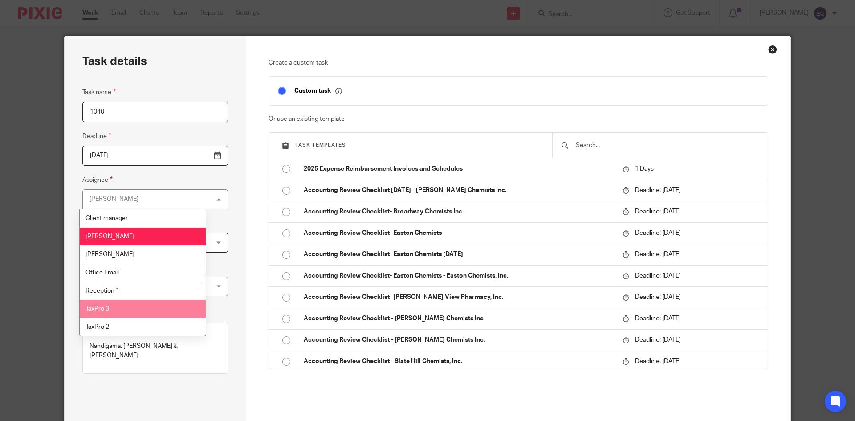
click at [126, 310] on li "TaxPro 3" at bounding box center [143, 309] width 126 height 18
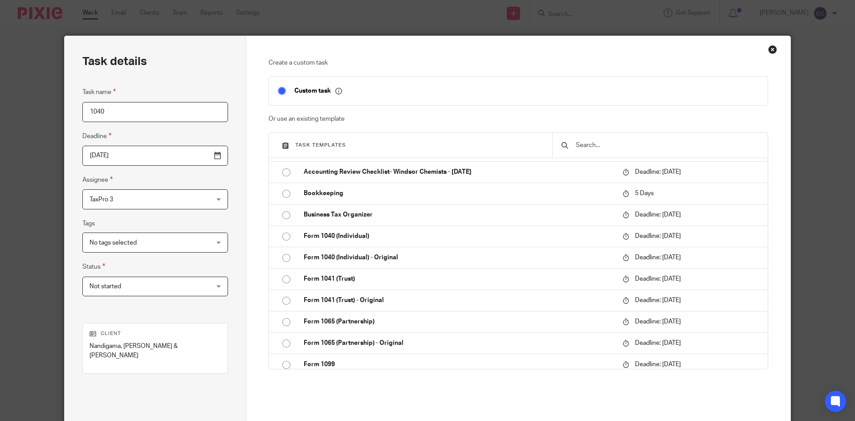
scroll to position [258, 0]
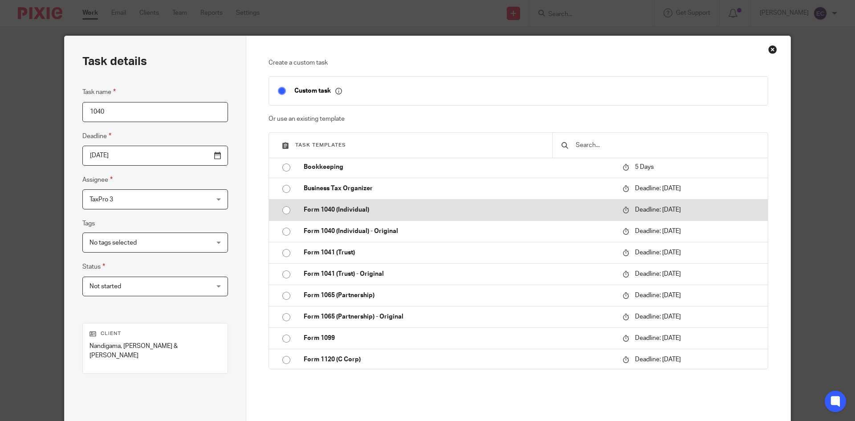
click at [284, 212] on input "radio" at bounding box center [286, 210] width 17 height 17
type input "2026-04-15"
checkbox input "false"
radio input "false"
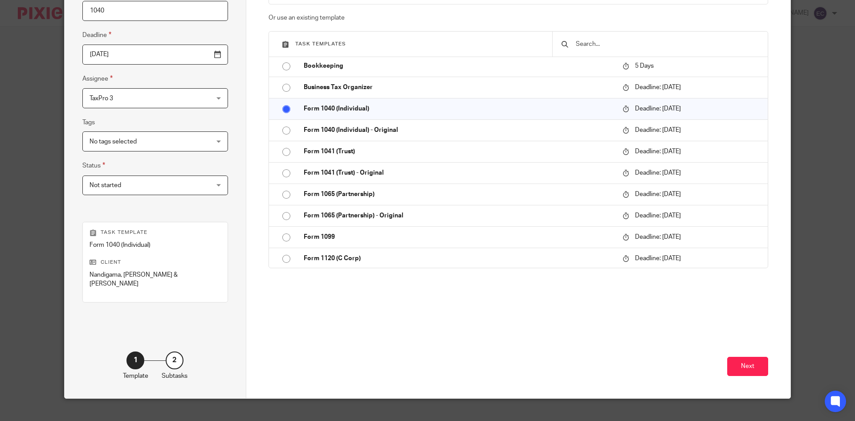
scroll to position [106, 0]
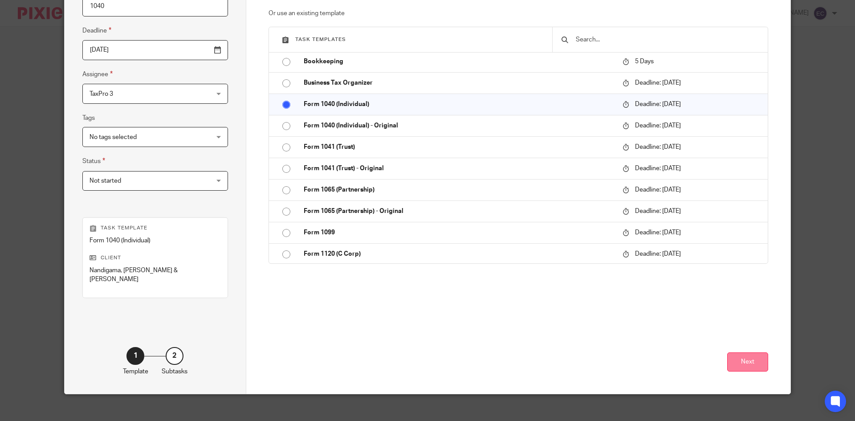
click at [742, 354] on button "Next" at bounding box center [747, 361] width 41 height 19
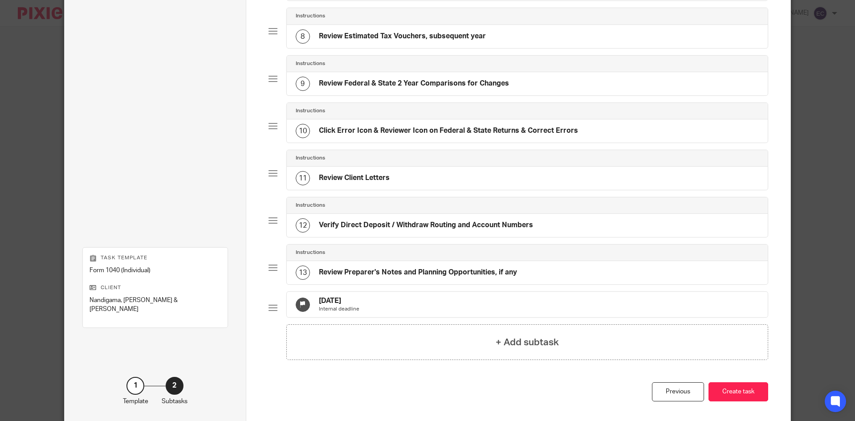
scroll to position [418, 0]
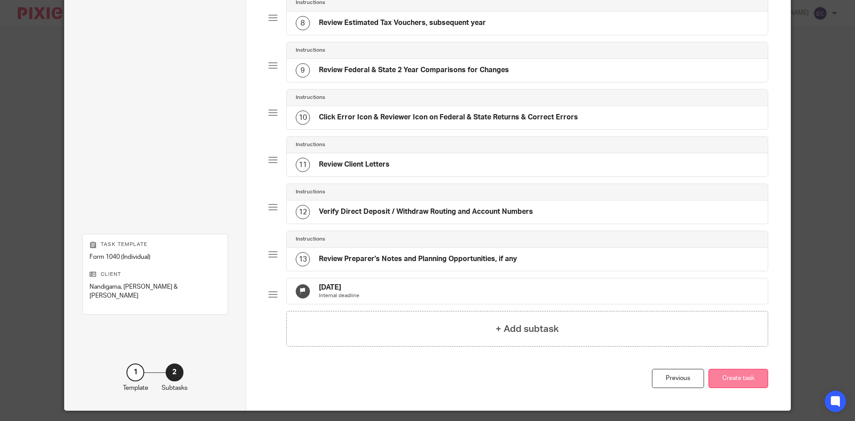
click at [743, 386] on button "Create task" at bounding box center [738, 378] width 60 height 19
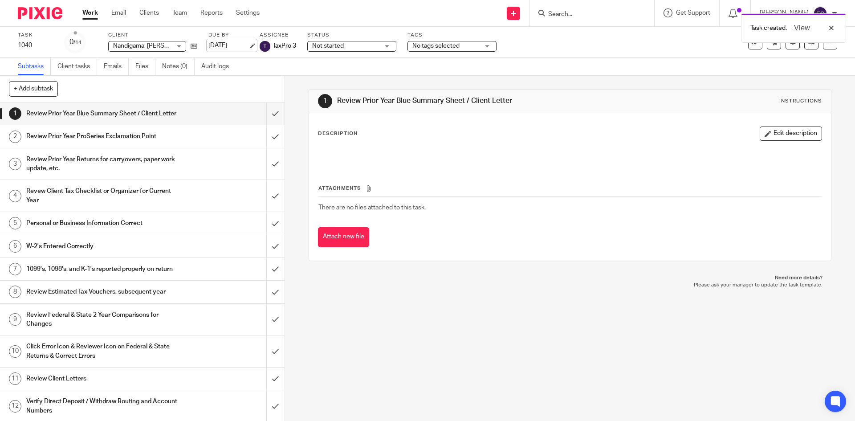
click at [231, 46] on link "[DATE]" at bounding box center [228, 45] width 40 height 9
drag, startPoint x: 544, startPoint y: 13, endPoint x: 555, endPoint y: 2, distance: 15.4
click at [547, 10] on form at bounding box center [594, 13] width 95 height 11
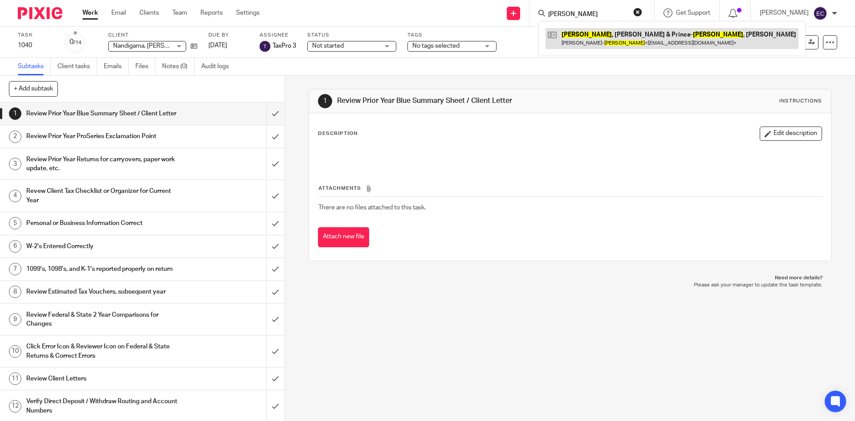
type input "O'Shea"
click at [592, 39] on link at bounding box center [671, 38] width 253 height 20
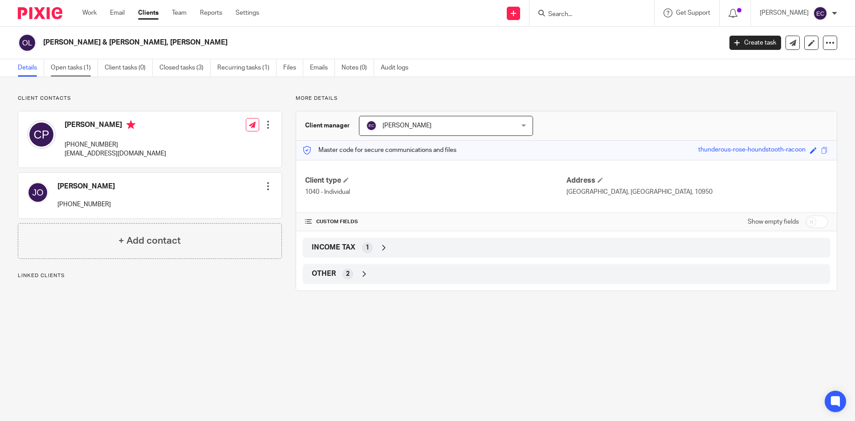
click at [73, 68] on link "Open tasks (1)" at bounding box center [74, 67] width 47 height 17
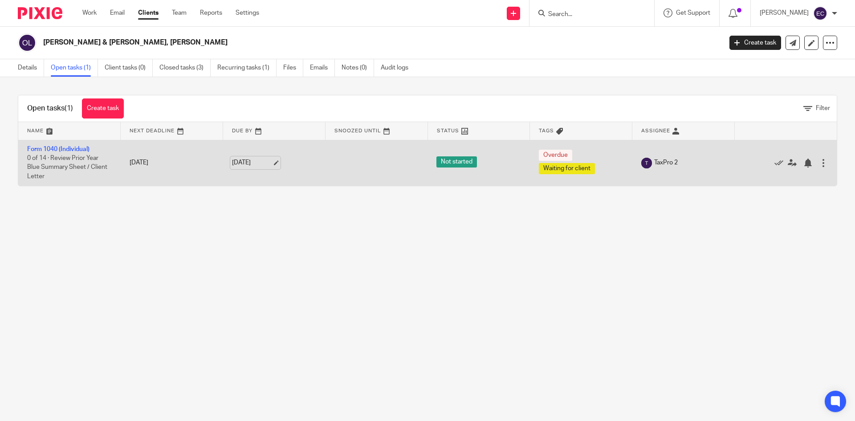
click at [237, 162] on link "[DATE]" at bounding box center [252, 162] width 40 height 9
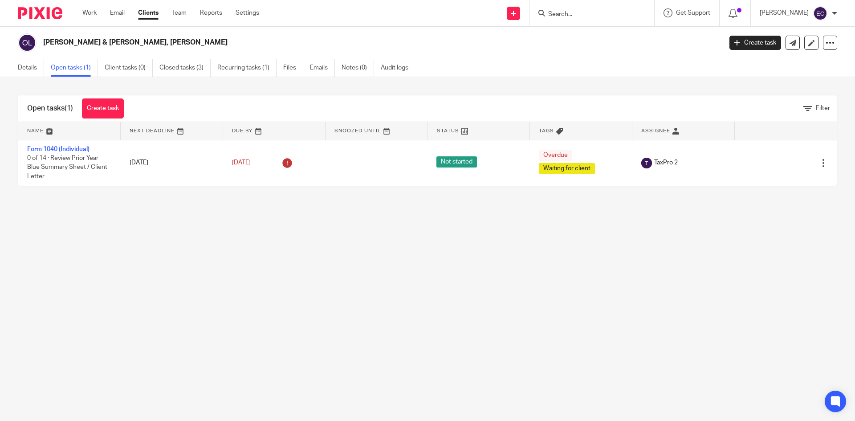
drag, startPoint x: 536, startPoint y: 8, endPoint x: 540, endPoint y: 14, distance: 7.2
click at [540, 14] on div at bounding box center [591, 13] width 125 height 26
drag, startPoint x: 541, startPoint y: 12, endPoint x: 545, endPoint y: 8, distance: 6.3
click at [547, 10] on form at bounding box center [594, 13] width 95 height 11
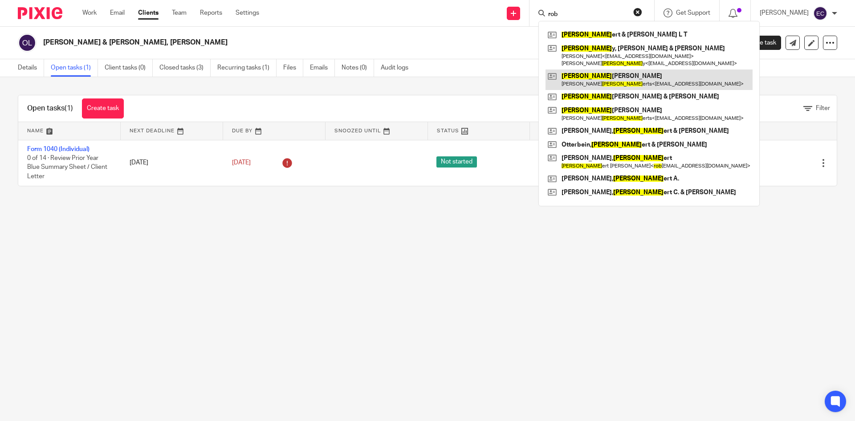
type input "rob"
click at [574, 81] on link at bounding box center [648, 79] width 207 height 20
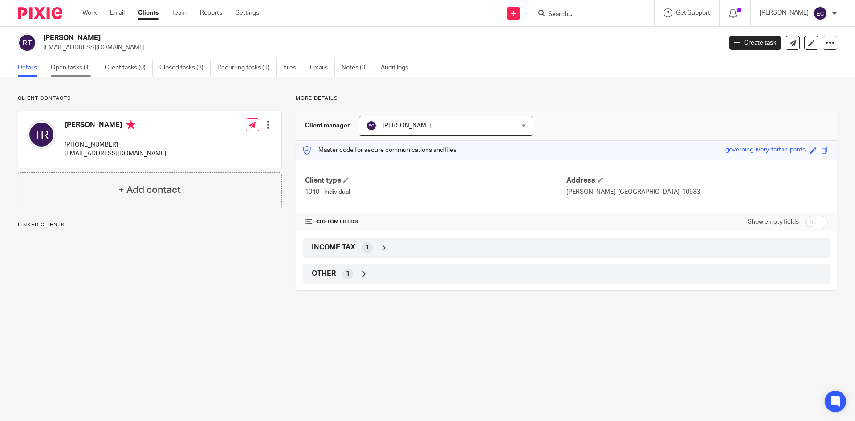
click at [72, 66] on link "Open tasks (1)" at bounding box center [74, 67] width 47 height 17
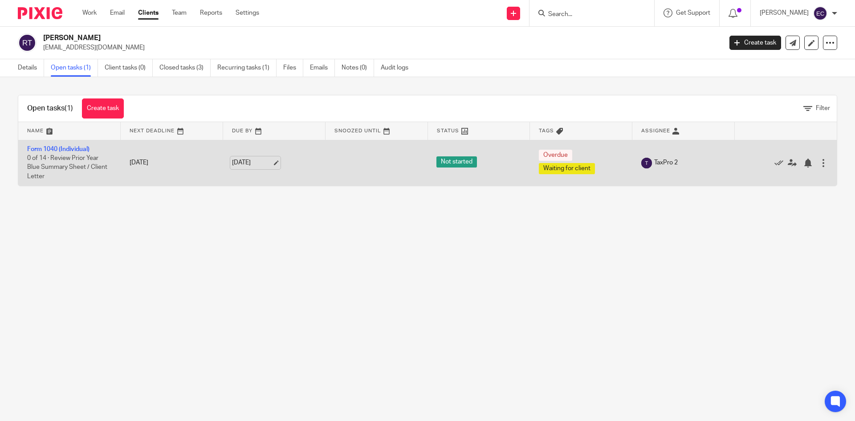
click at [240, 162] on link "[DATE]" at bounding box center [252, 162] width 40 height 9
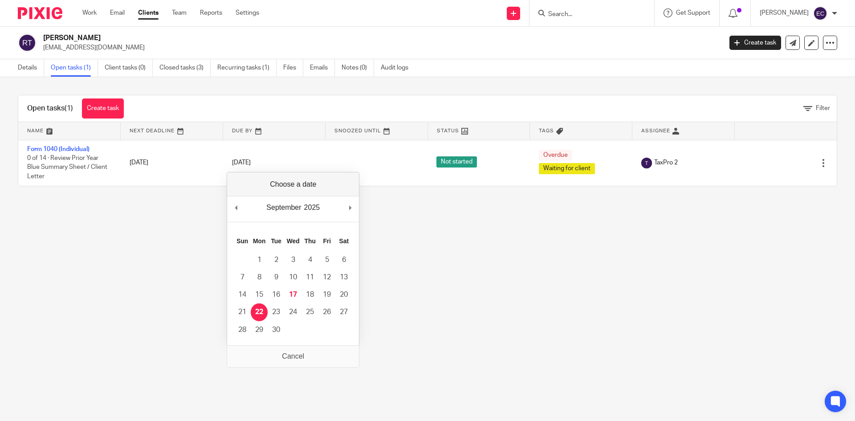
drag, startPoint x: 259, startPoint y: 313, endPoint x: 299, endPoint y: 288, distance: 46.3
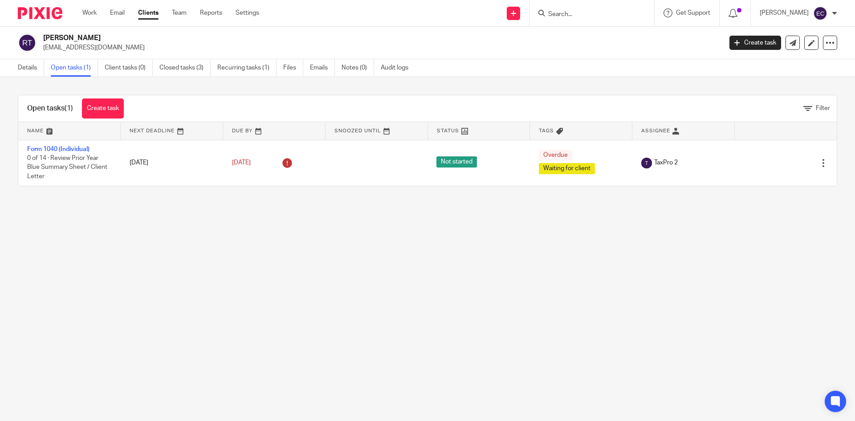
click at [547, 11] on input "Search" at bounding box center [587, 15] width 80 height 8
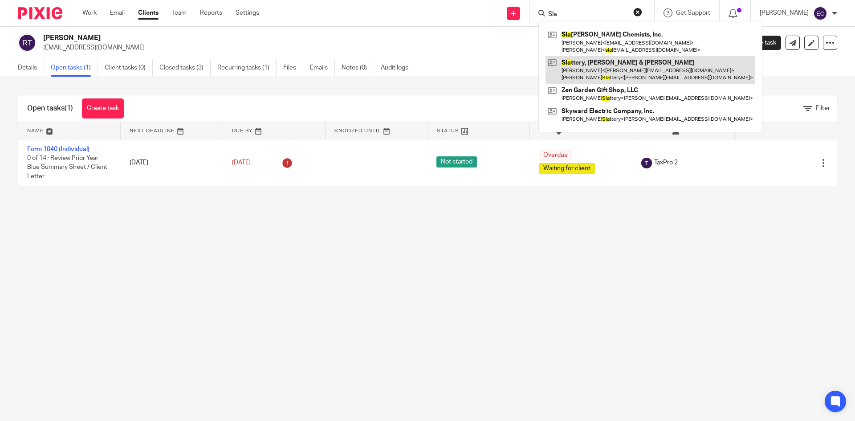
type input "Sla"
click at [615, 70] on link at bounding box center [650, 70] width 210 height 28
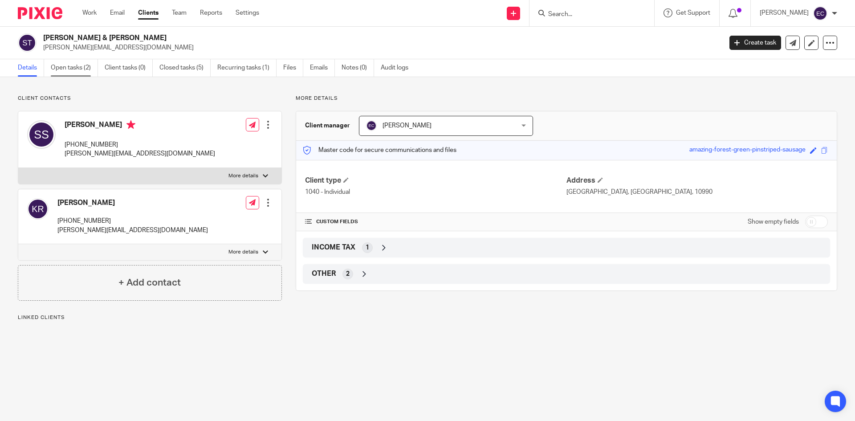
click at [89, 63] on link "Open tasks (2)" at bounding box center [74, 67] width 47 height 17
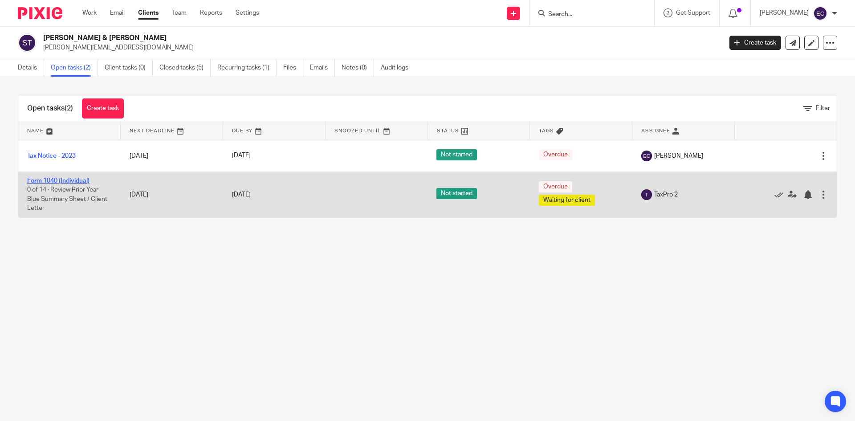
click at [51, 179] on link "Form 1040 (Individual)" at bounding box center [58, 181] width 62 height 6
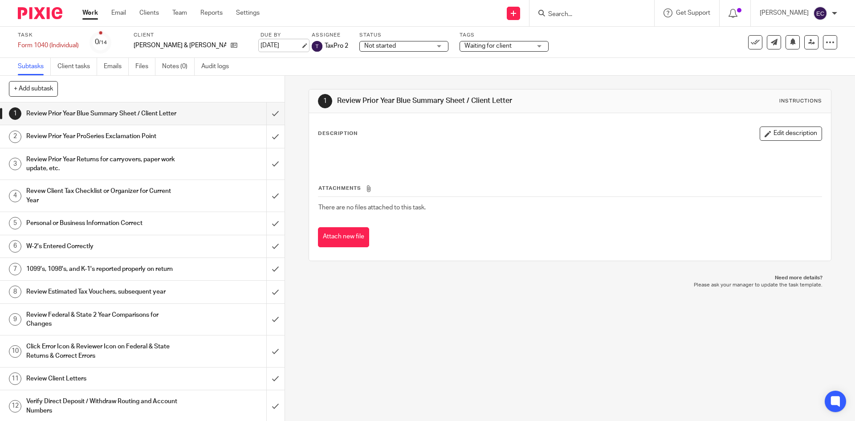
click at [291, 44] on link "[DATE]" at bounding box center [280, 45] width 40 height 9
drag, startPoint x: 543, startPoint y: 14, endPoint x: 548, endPoint y: 1, distance: 14.1
click at [547, 12] on input "Search" at bounding box center [587, 15] width 80 height 8
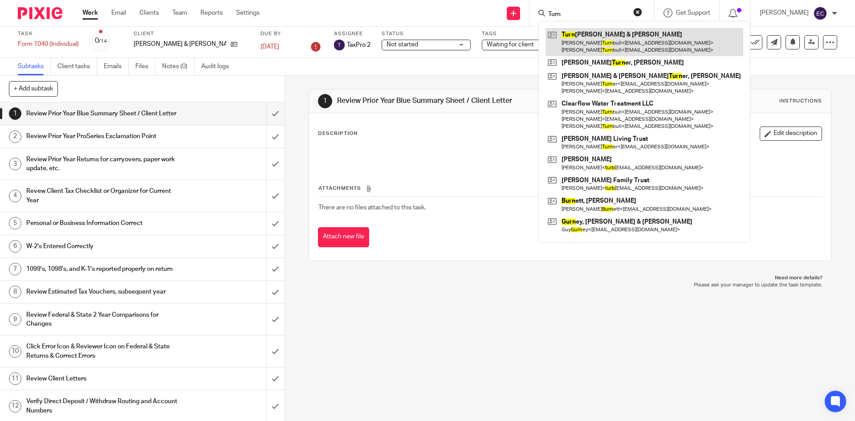
type input "Turn"
click at [584, 37] on link at bounding box center [644, 42] width 198 height 28
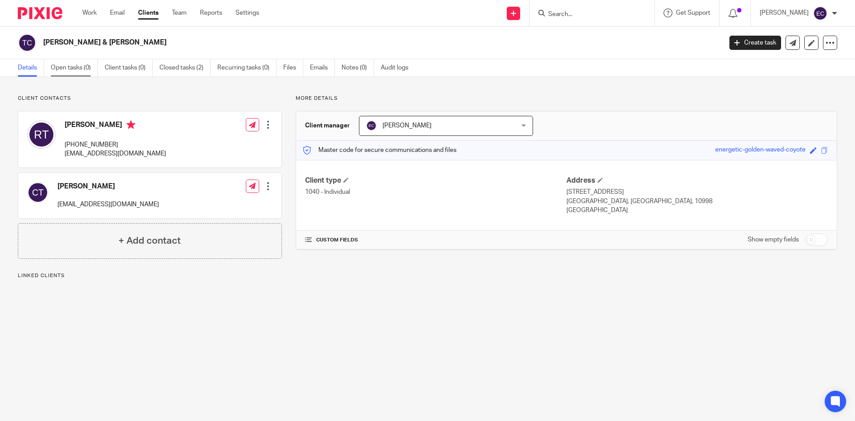
click at [65, 69] on link "Open tasks (0)" at bounding box center [74, 67] width 47 height 17
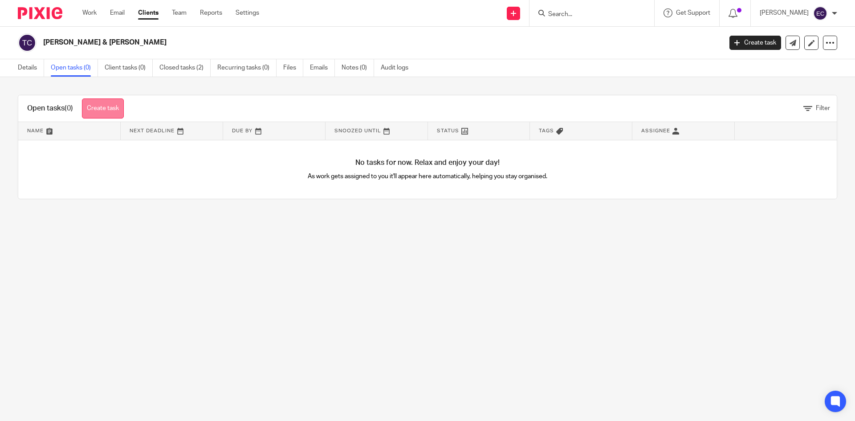
click at [97, 110] on link "Create task" at bounding box center [103, 108] width 42 height 20
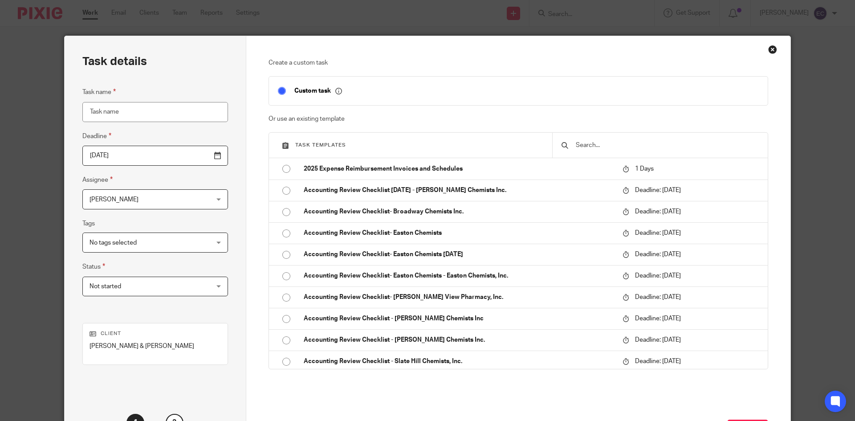
click at [117, 110] on input "Task name" at bounding box center [155, 112] width 146 height 20
type input "1040"
click at [136, 197] on span "[PERSON_NAME]" at bounding box center [113, 199] width 49 height 6
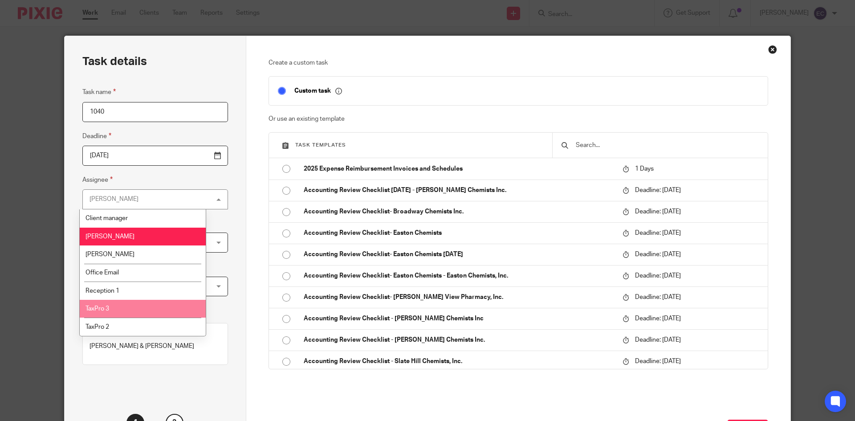
click at [129, 312] on li "TaxPro 3" at bounding box center [143, 309] width 126 height 18
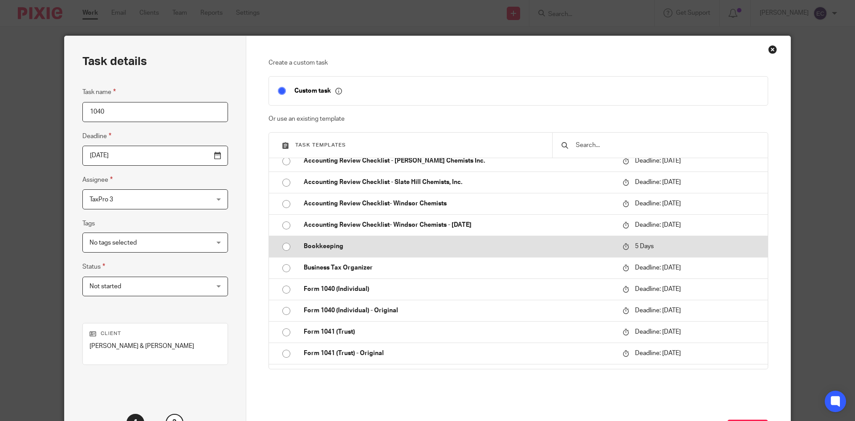
scroll to position [182, 0]
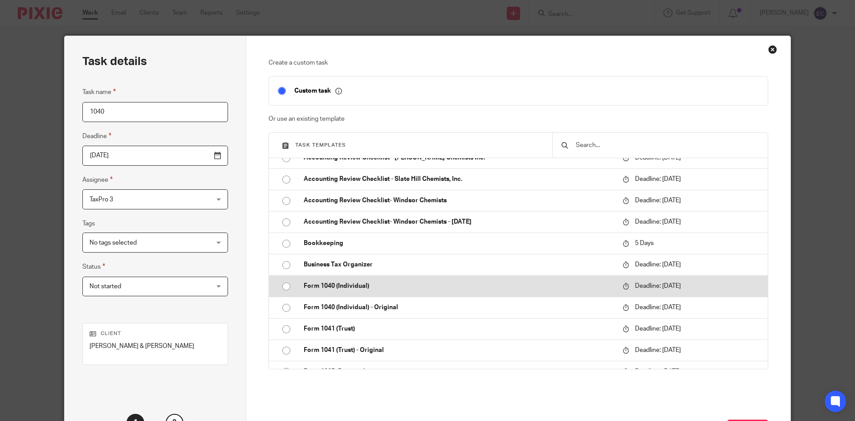
click at [286, 285] on input "radio" at bounding box center [286, 286] width 17 height 17
type input "[DATE]"
checkbox input "false"
radio input "false"
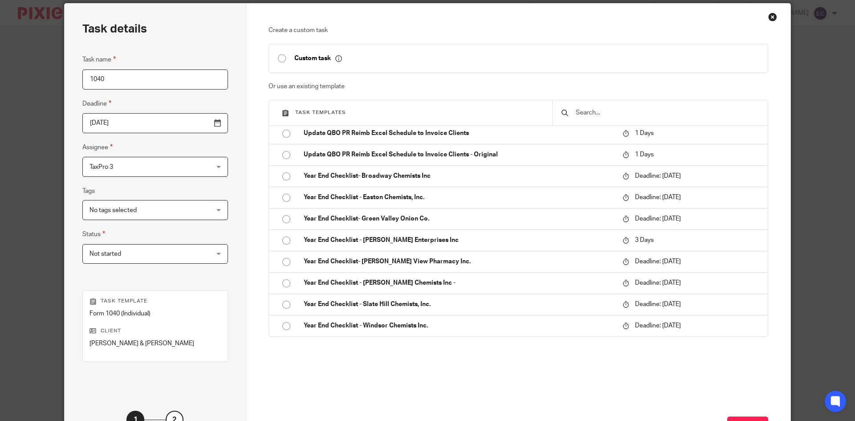
scroll to position [106, 0]
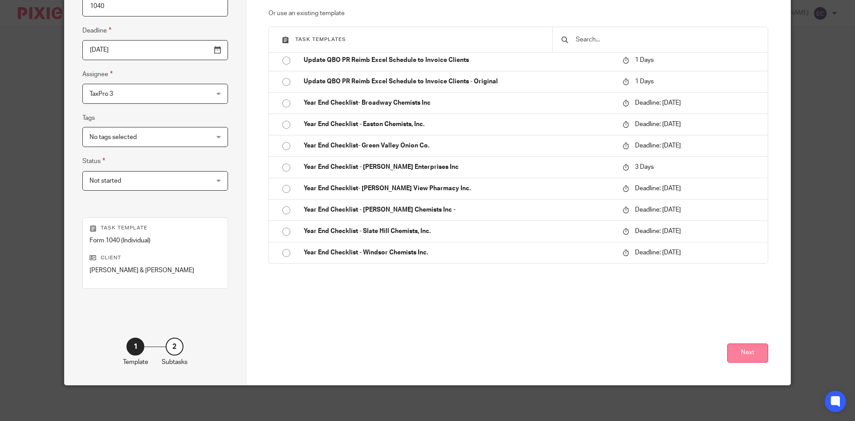
click at [741, 346] on button "Next" at bounding box center [747, 352] width 41 height 19
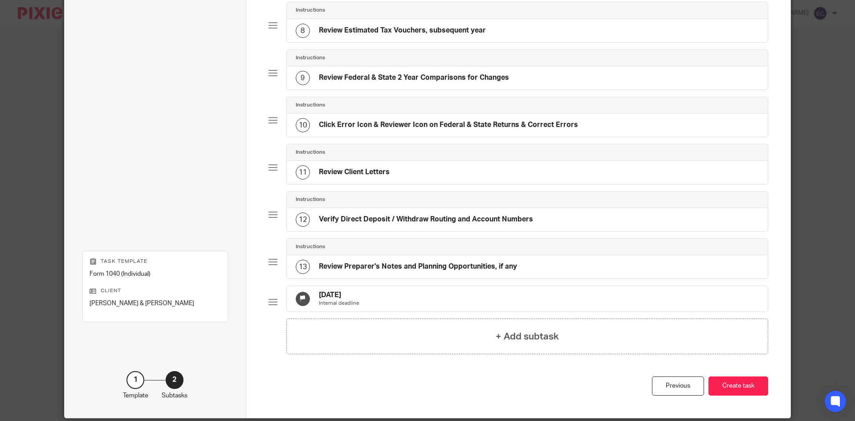
scroll to position [422, 0]
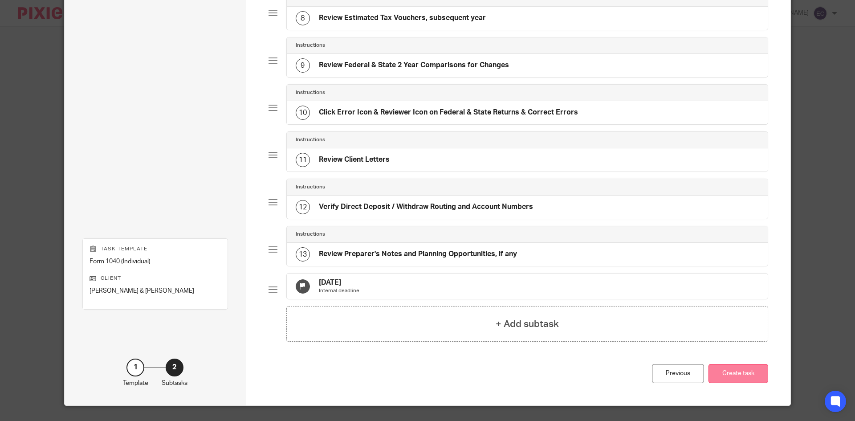
click at [743, 383] on button "Create task" at bounding box center [738, 373] width 60 height 19
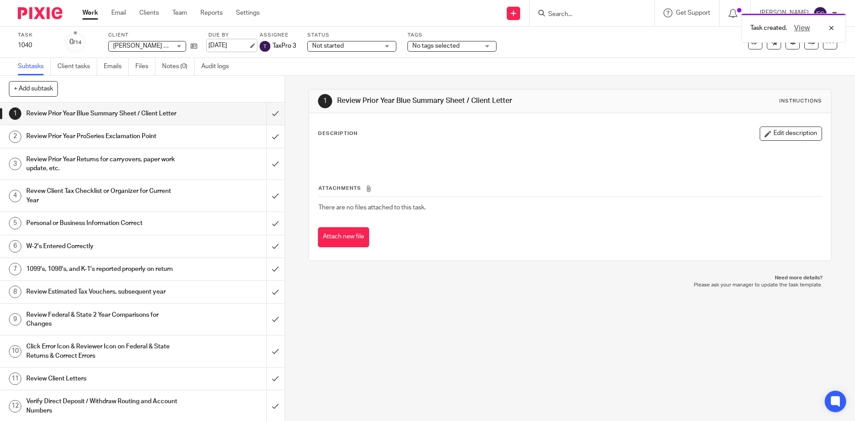
click at [240, 44] on link "[DATE]" at bounding box center [228, 45] width 40 height 9
click at [547, 14] on input "Search" at bounding box center [587, 15] width 80 height 8
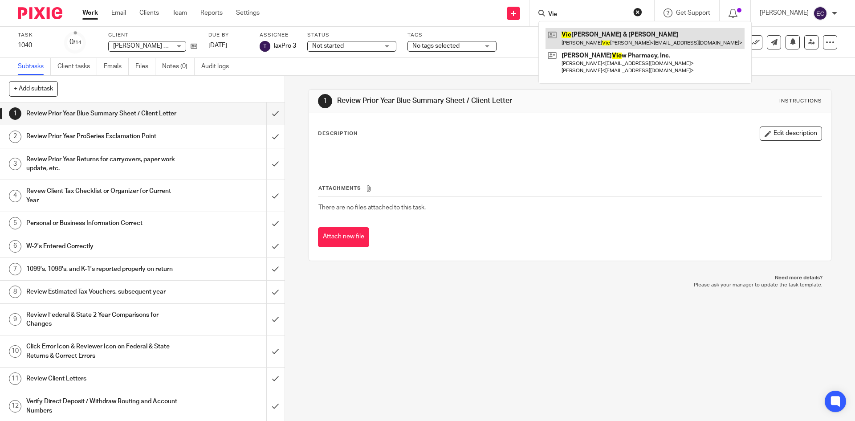
type input "Vie"
click at [568, 37] on link at bounding box center [644, 38] width 199 height 20
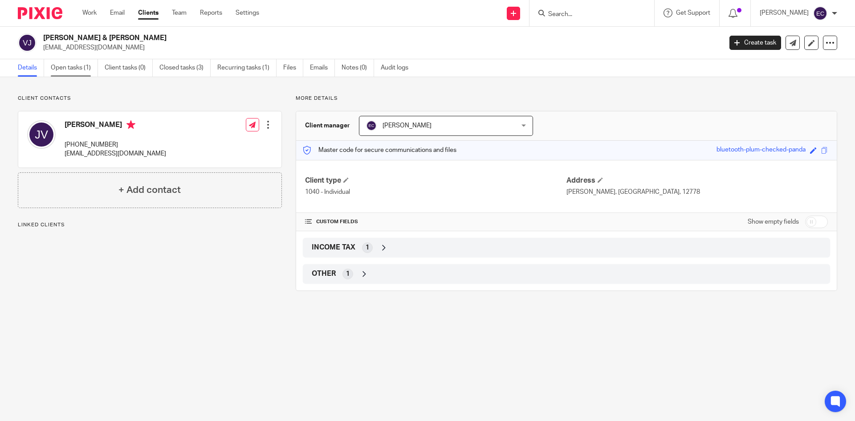
click at [83, 65] on link "Open tasks (1)" at bounding box center [74, 67] width 47 height 17
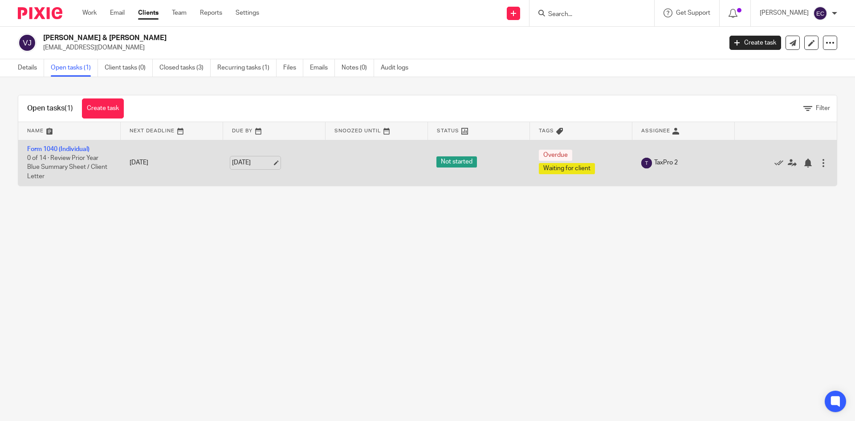
click at [232, 162] on link "[DATE]" at bounding box center [252, 162] width 40 height 9
